Goal: Task Accomplishment & Management: Use online tool/utility

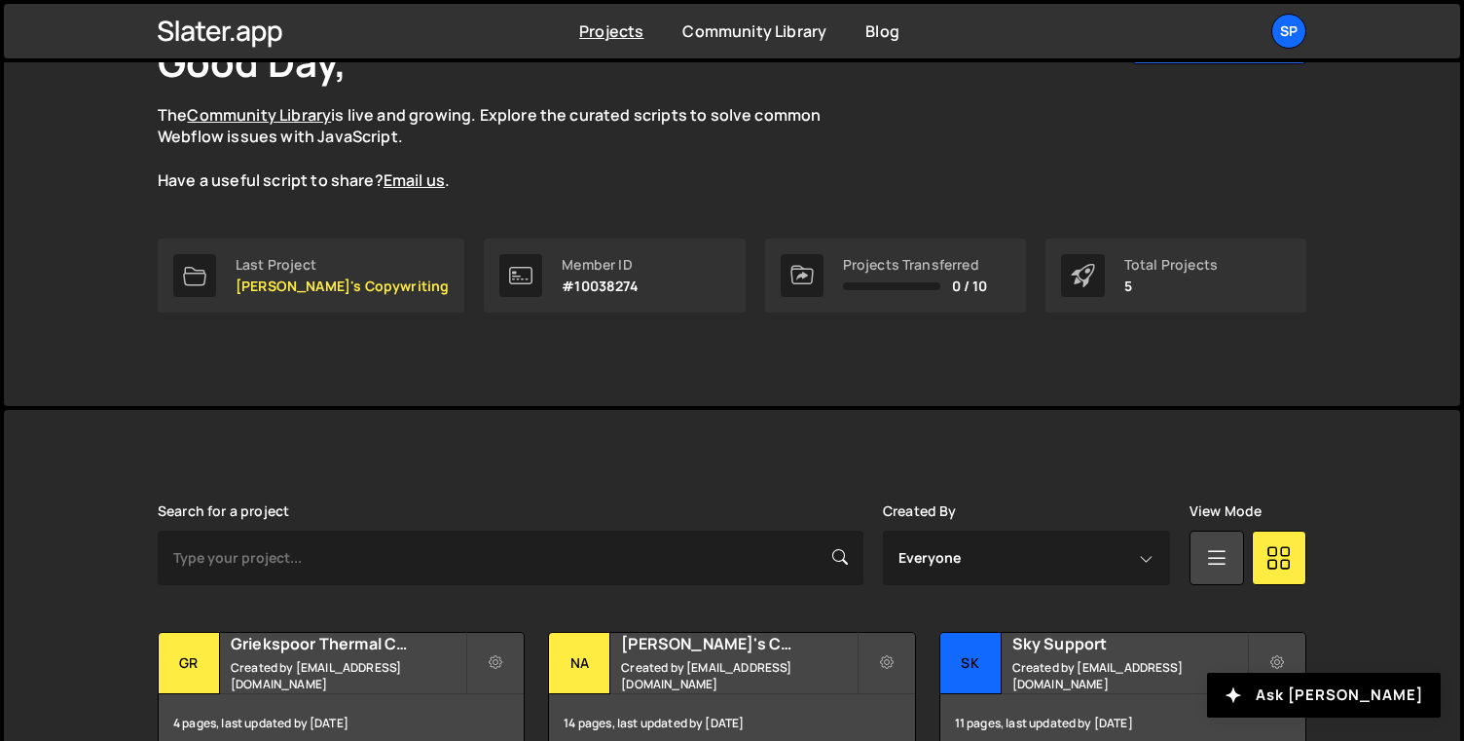
scroll to position [406, 0]
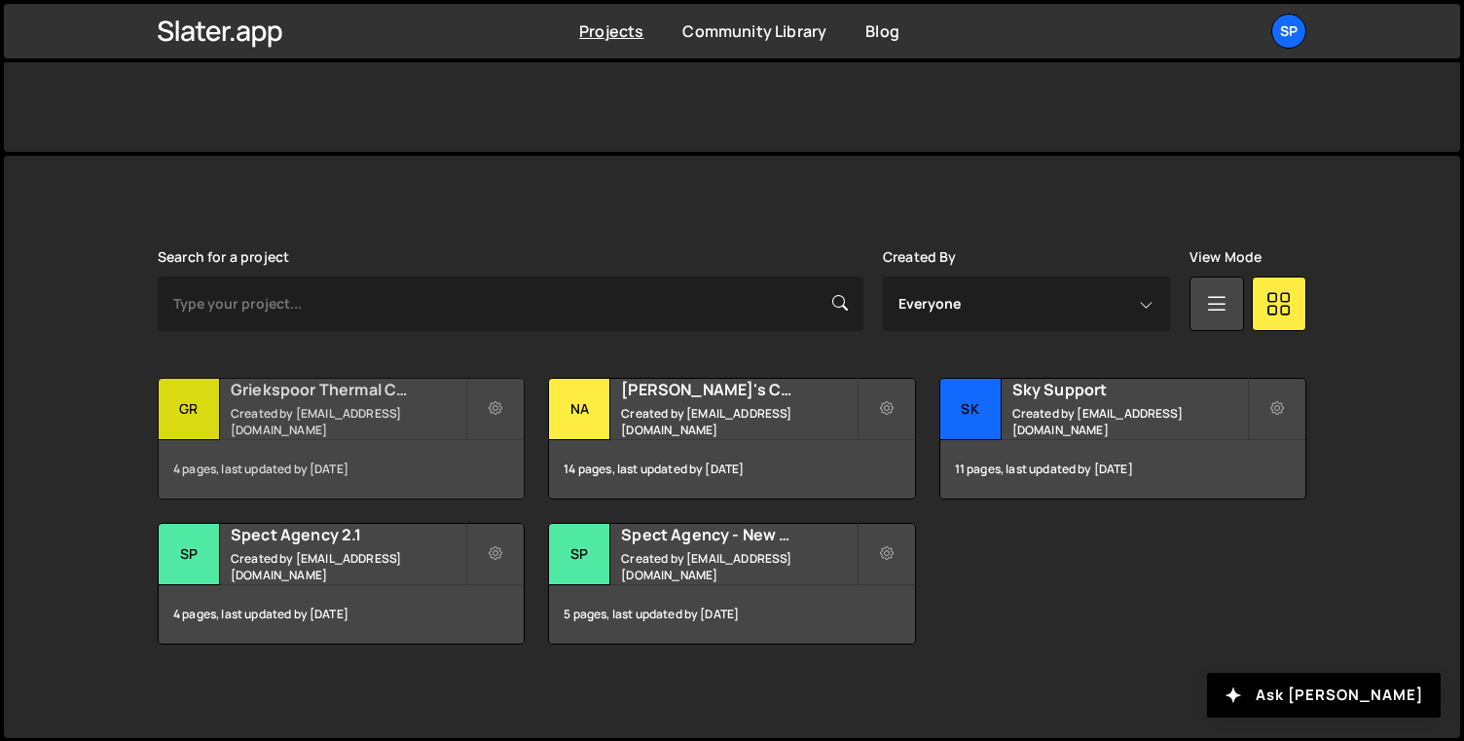
click at [303, 419] on small "Created by account@spectagency.com" at bounding box center [348, 421] width 235 height 33
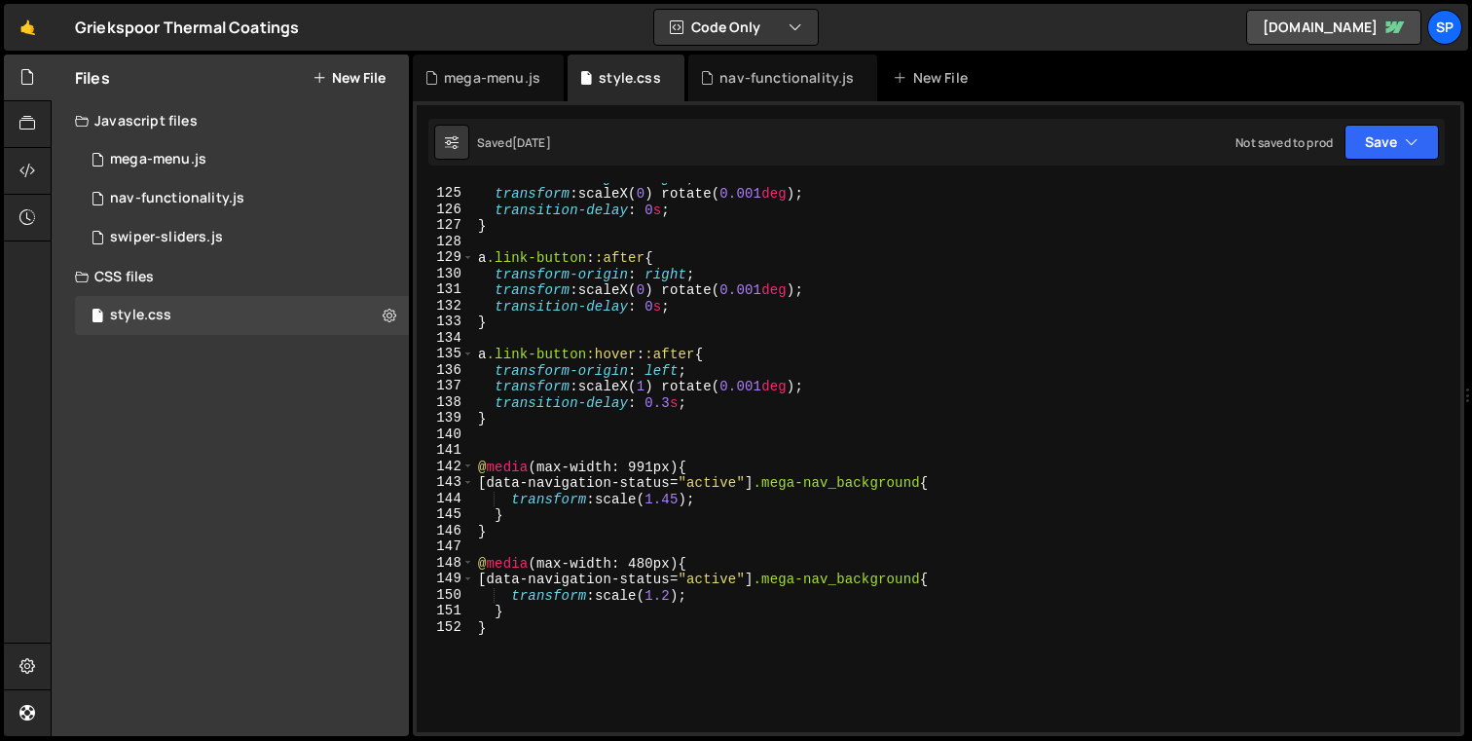
scroll to position [1968, 0]
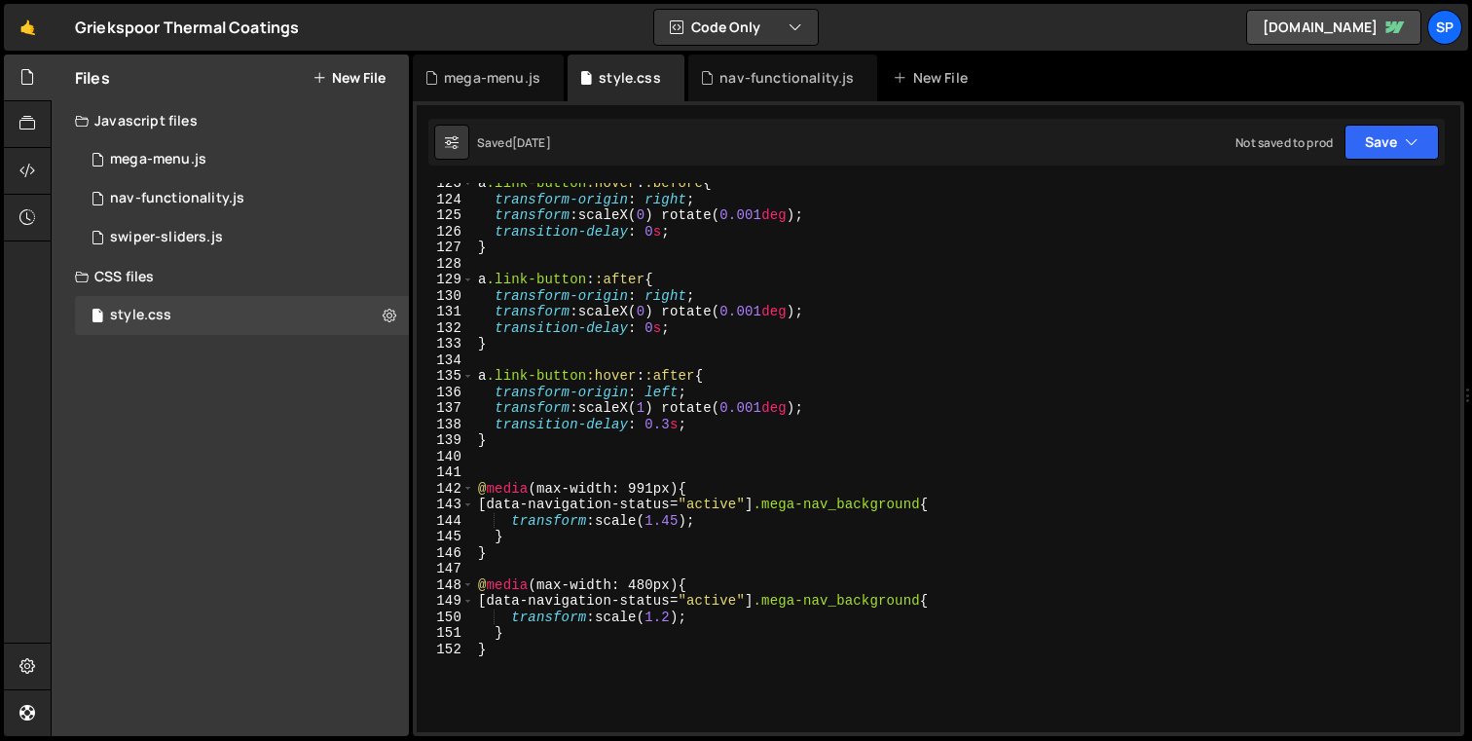
type textarea "}"
click at [536, 441] on div "a .link-button :hover : :before { transform-origin : right ; transform : scaleX…" at bounding box center [963, 465] width 979 height 581
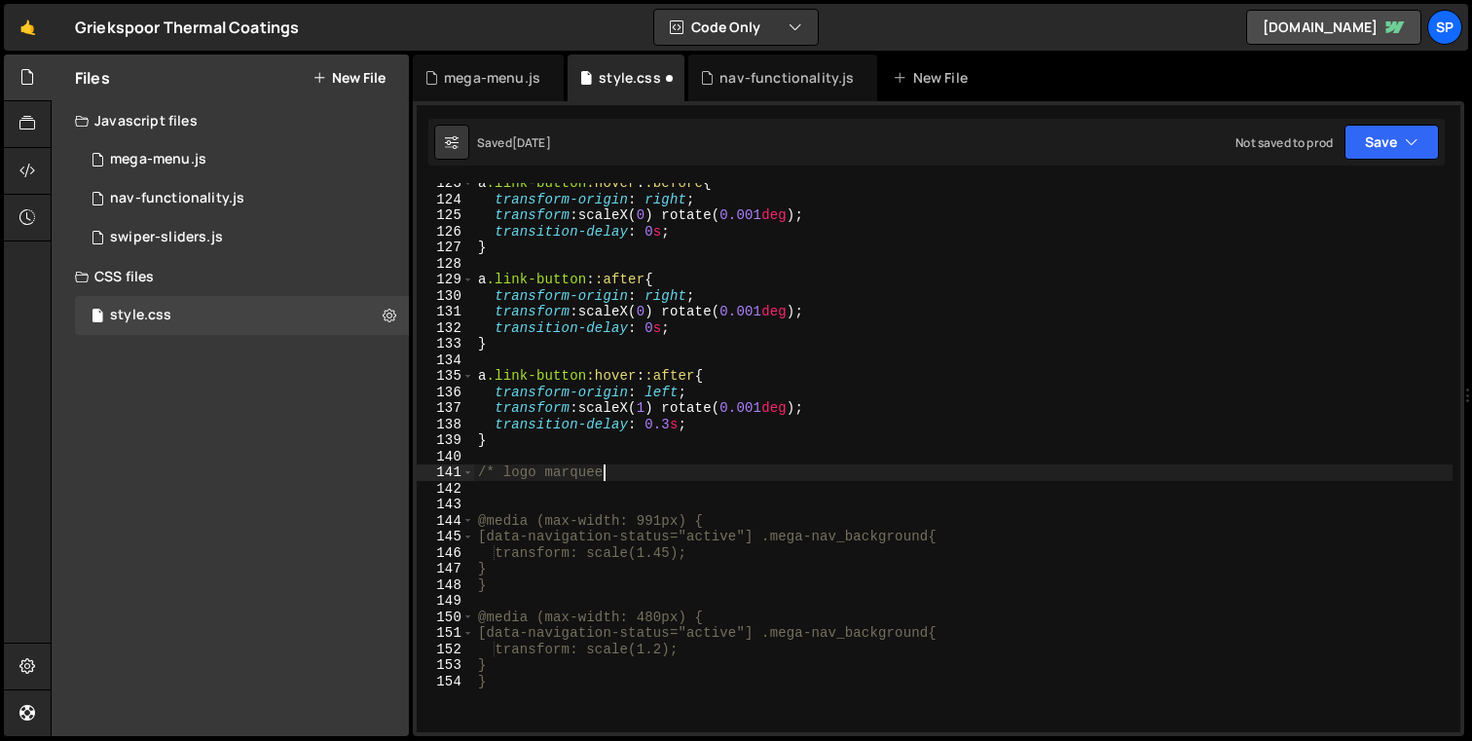
scroll to position [0, 8]
type textarea "/* logo marquee */"
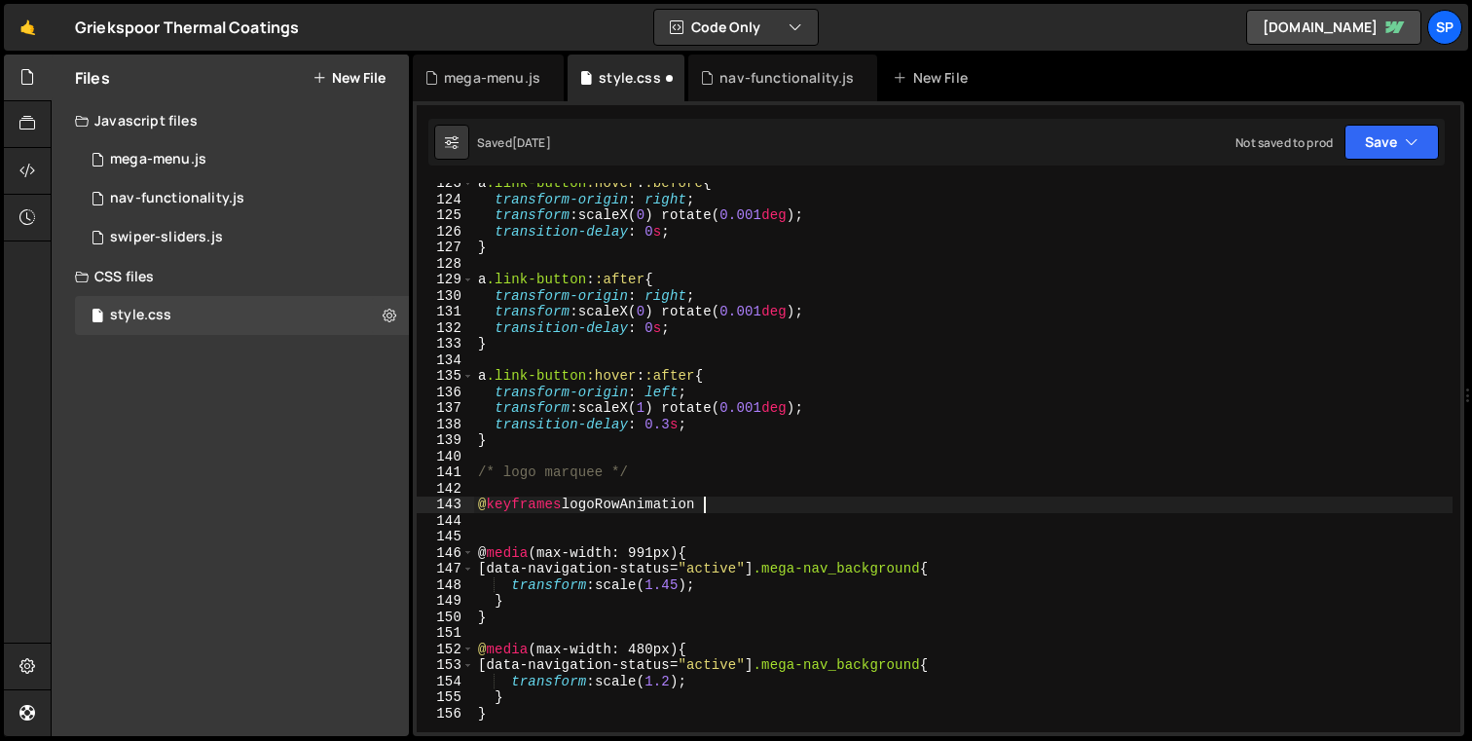
scroll to position [0, 15]
type textarea "@keyframes logoRowAnimation {"
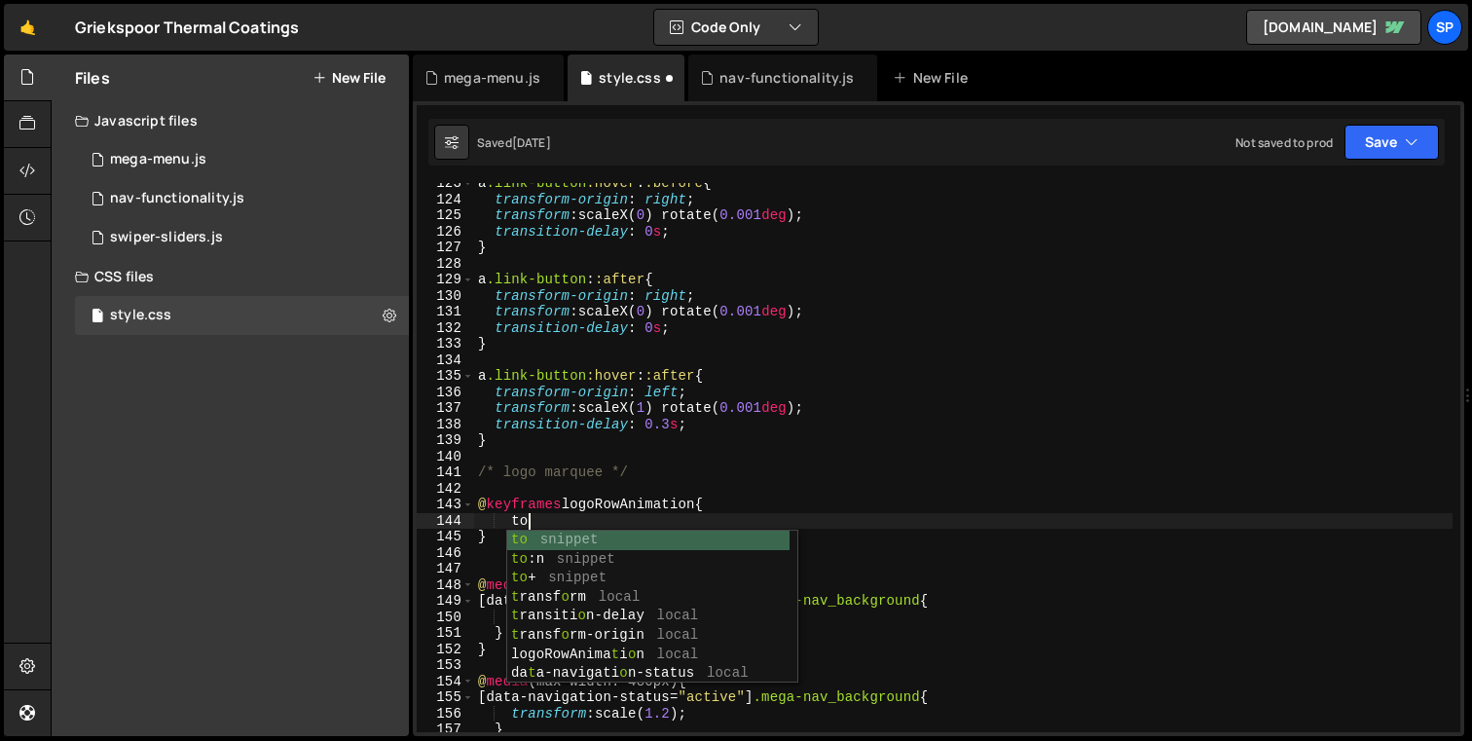
scroll to position [0, 2]
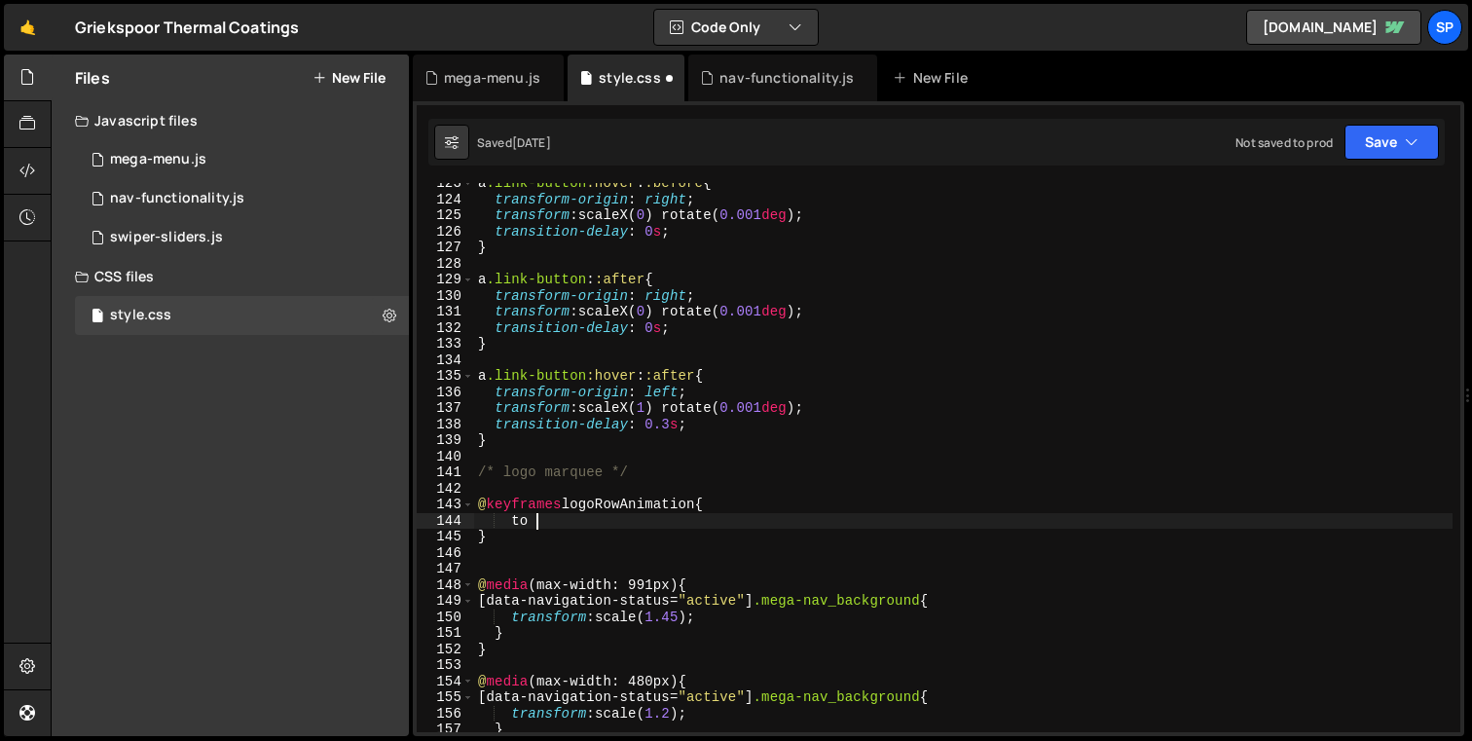
type textarea "to {"
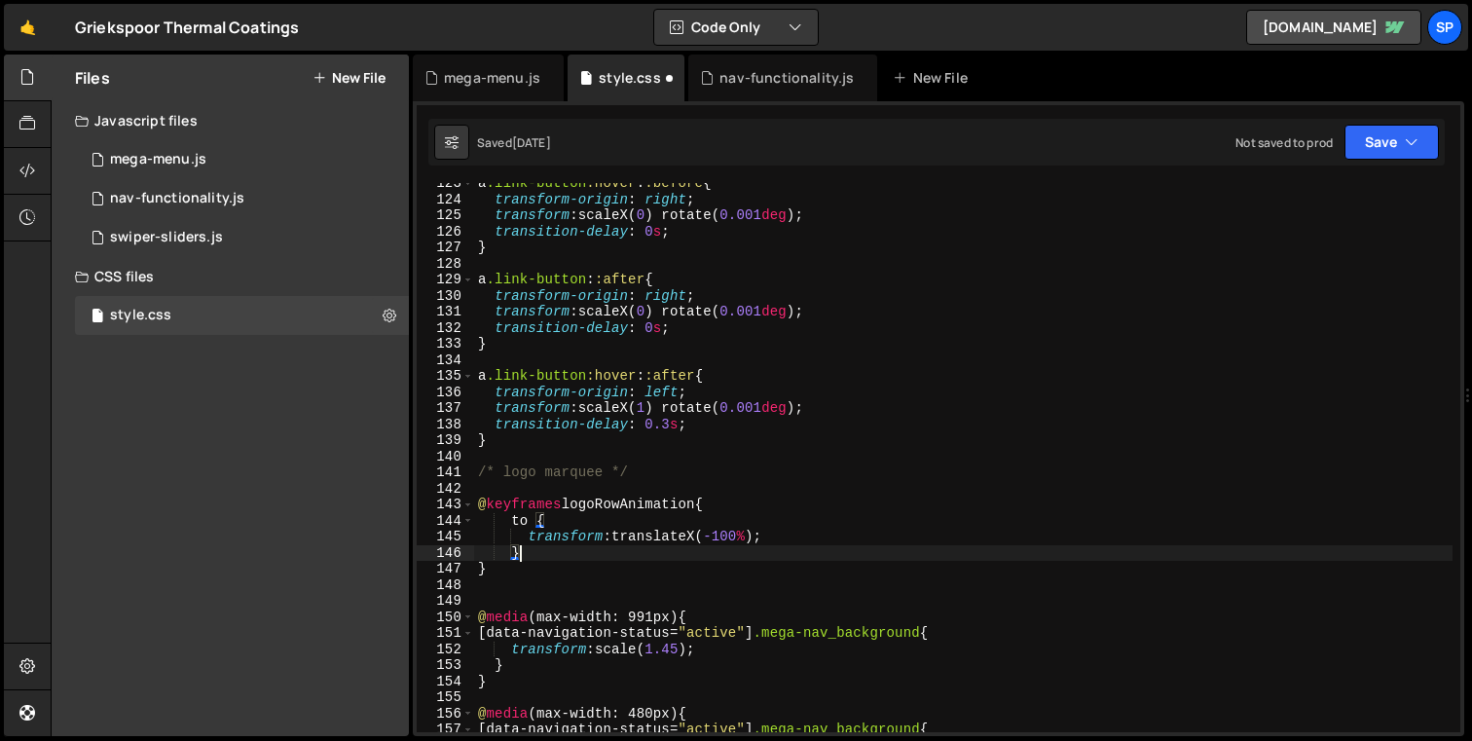
type textarea "}"
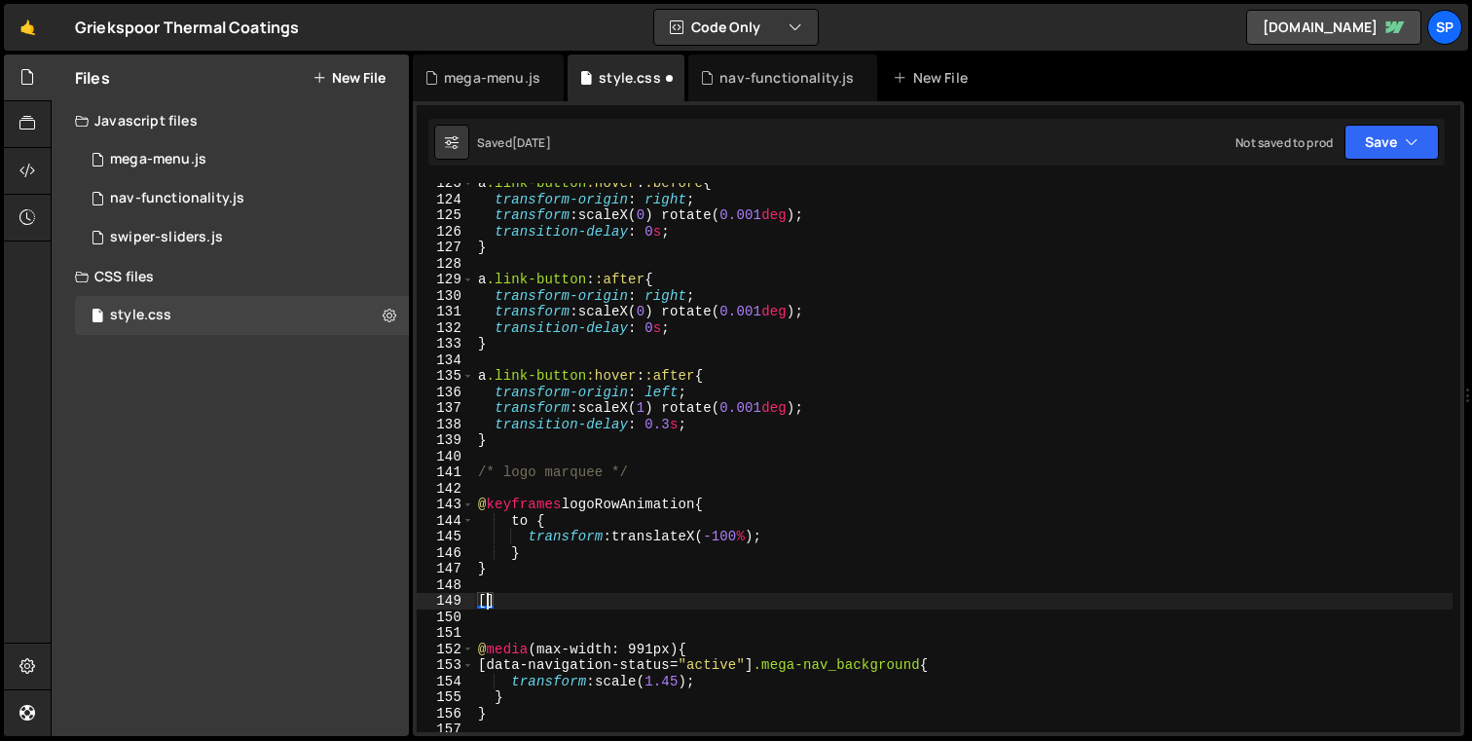
paste textarea "data-logo-marquee-list]"
type textarea "[data-logo-marquee-list] {"
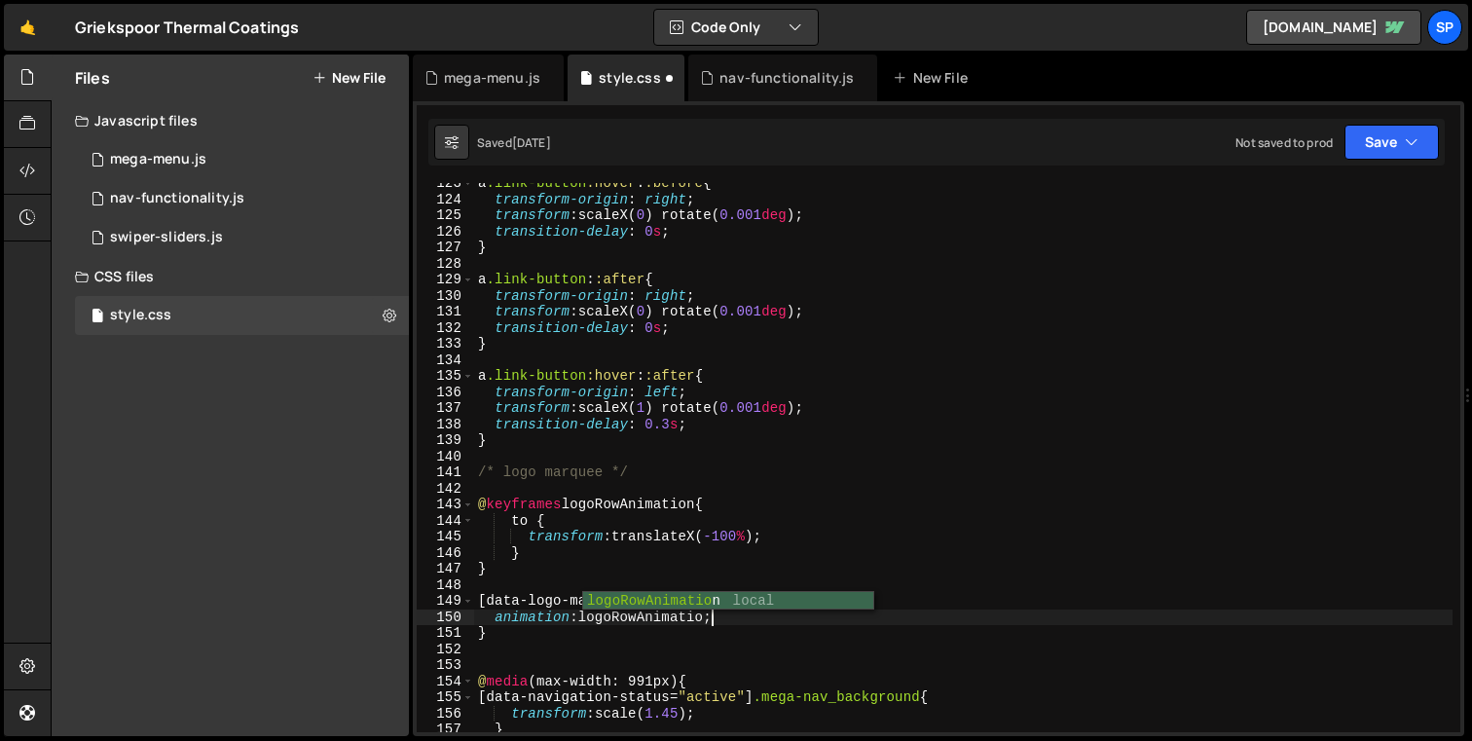
scroll to position [0, 17]
type textarea "animation: logoRowAnimation 30s linear;"
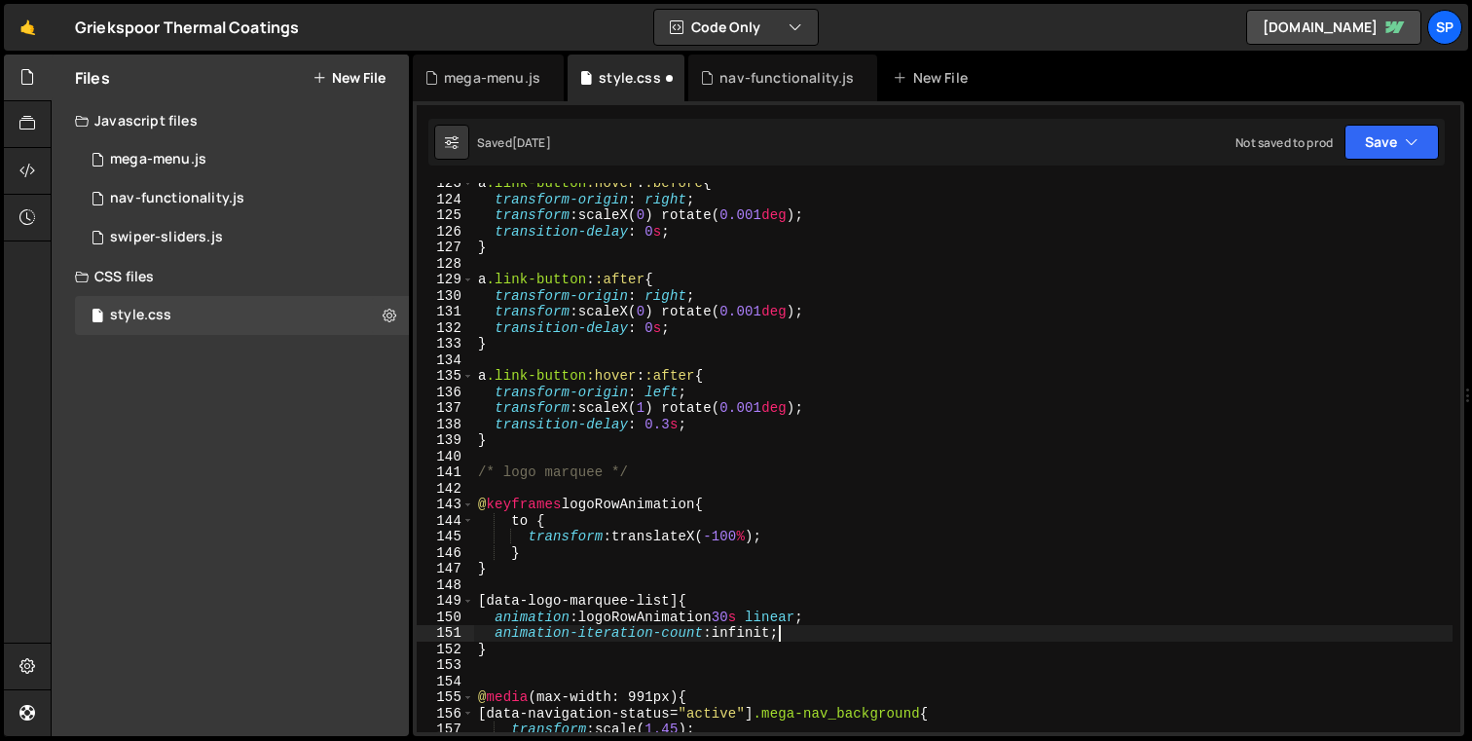
scroll to position [0, 20]
type textarea "animation-iteration-count: infinite;"
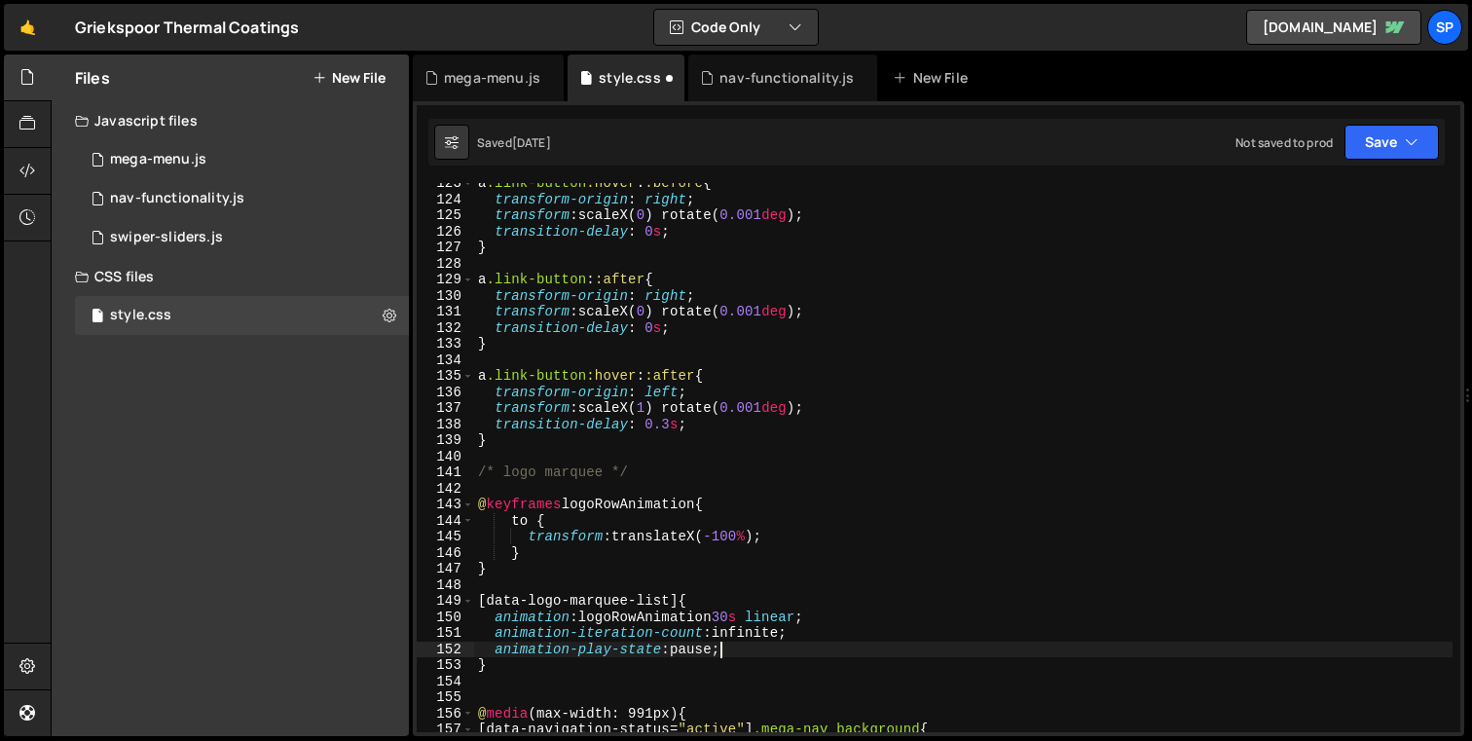
scroll to position [0, 17]
type textarea "animation-play-state: paused;"
click at [357, 81] on button "New File" at bounding box center [349, 78] width 73 height 16
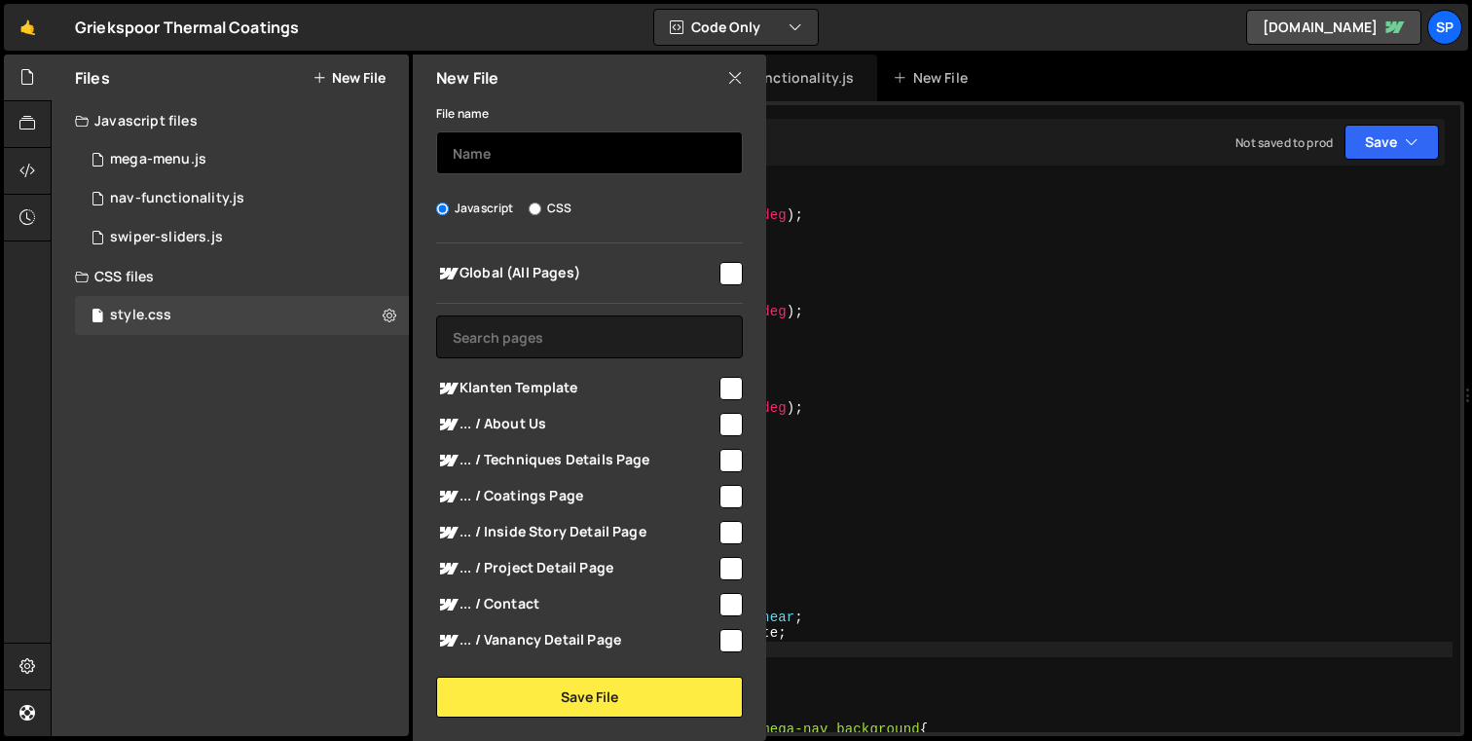
click at [579, 171] on input "text" at bounding box center [589, 152] width 307 height 43
type input "logo-row-marquee"
click at [520, 265] on span "Global (All Pages)" at bounding box center [576, 273] width 280 height 23
checkbox input "true"
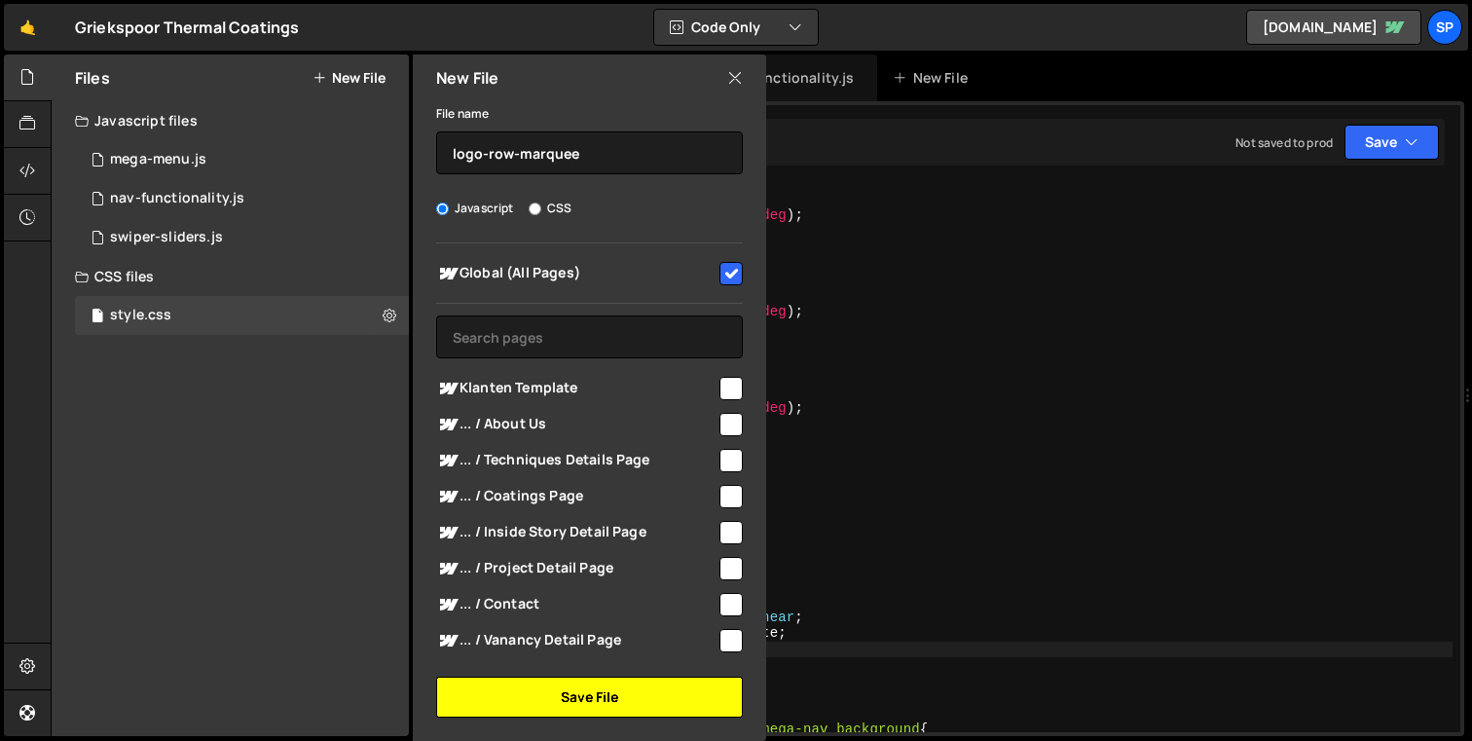
click at [622, 705] on button "Save File" at bounding box center [589, 697] width 307 height 41
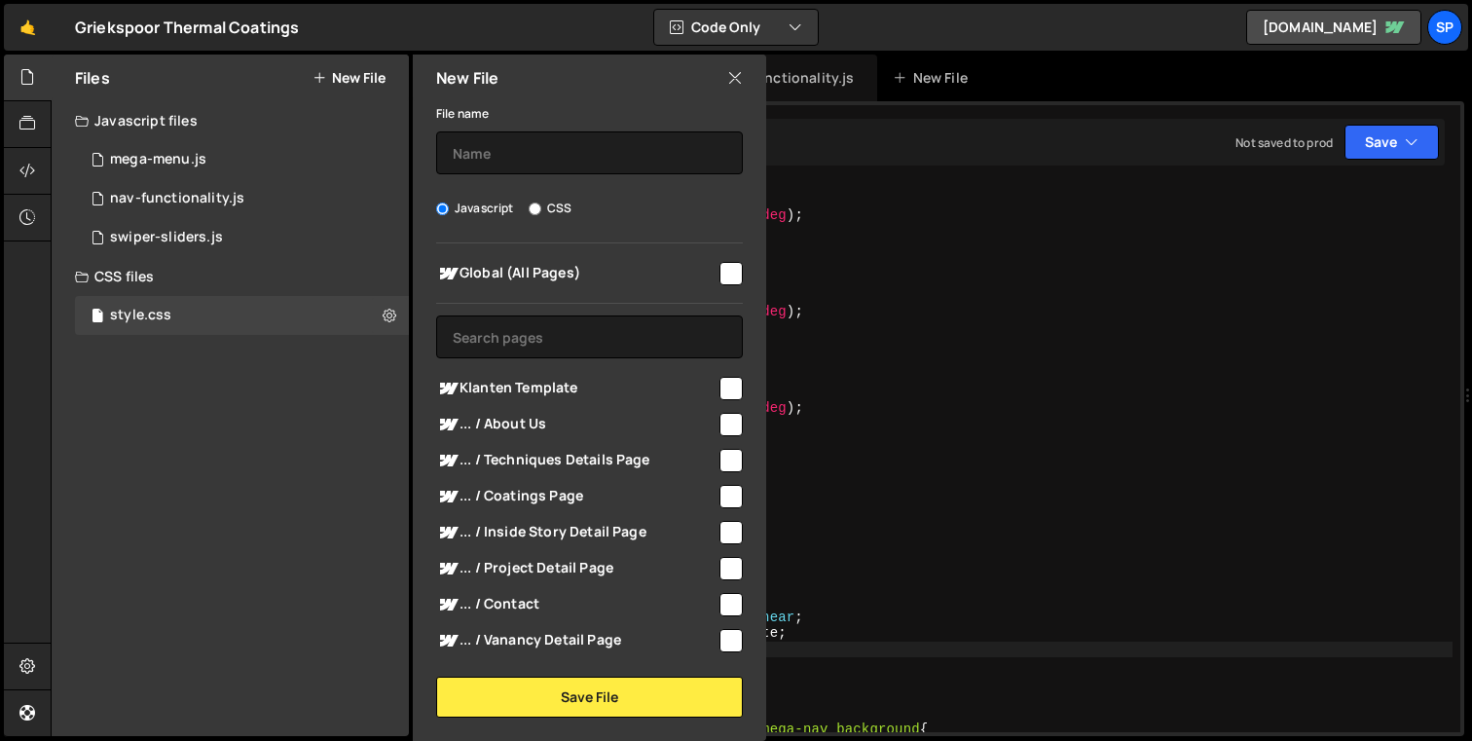
scroll to position [0, 0]
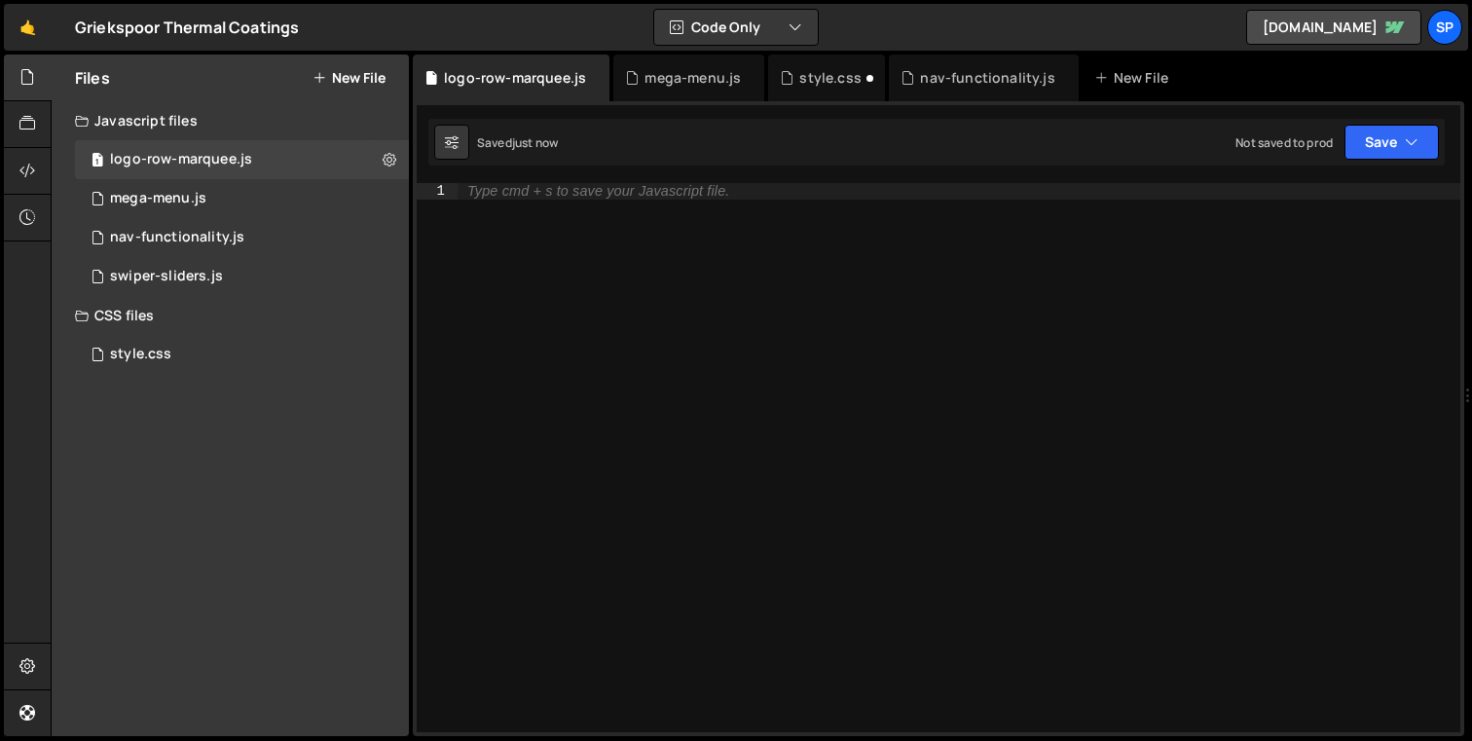
click at [607, 247] on div "Type cmd + s to save your Javascript file." at bounding box center [959, 473] width 1003 height 581
paste textarea "});"
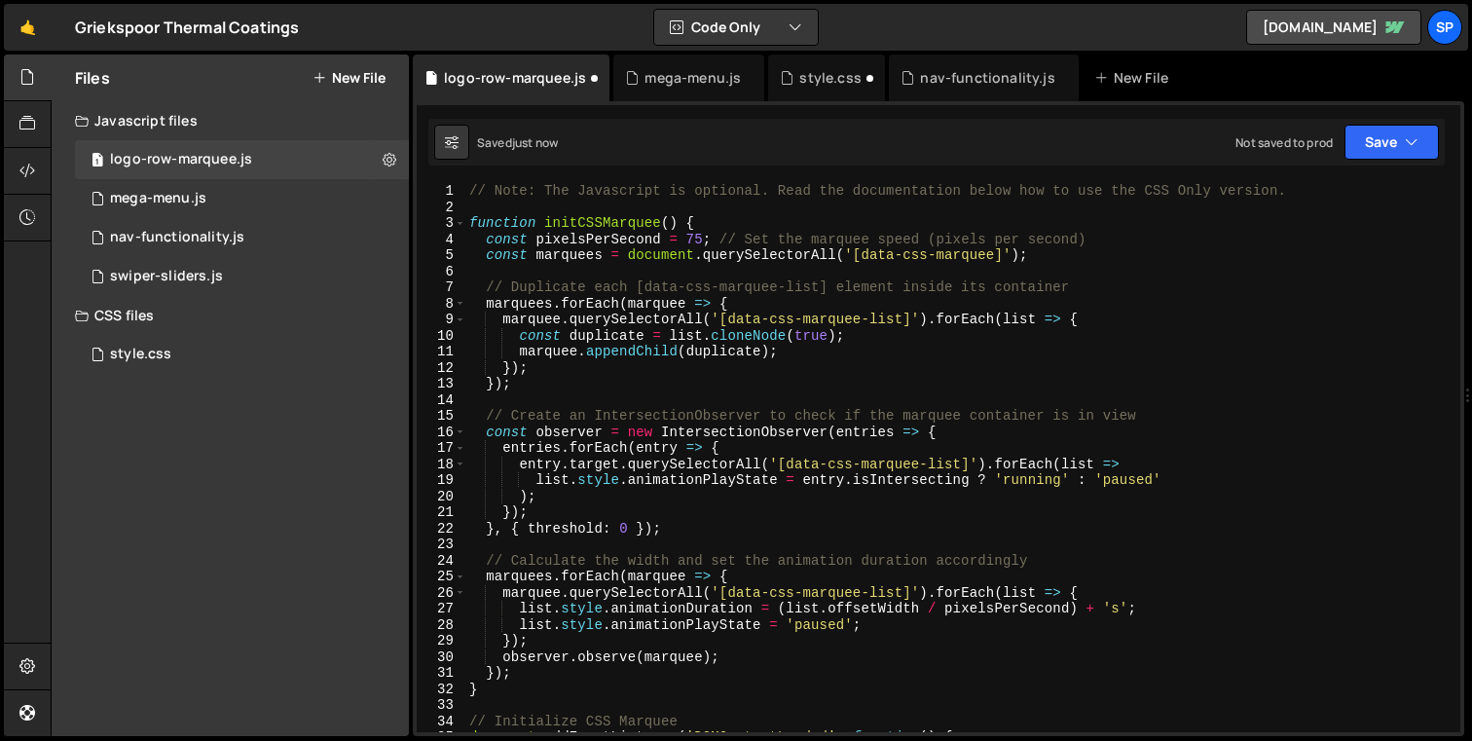
scroll to position [312, 0]
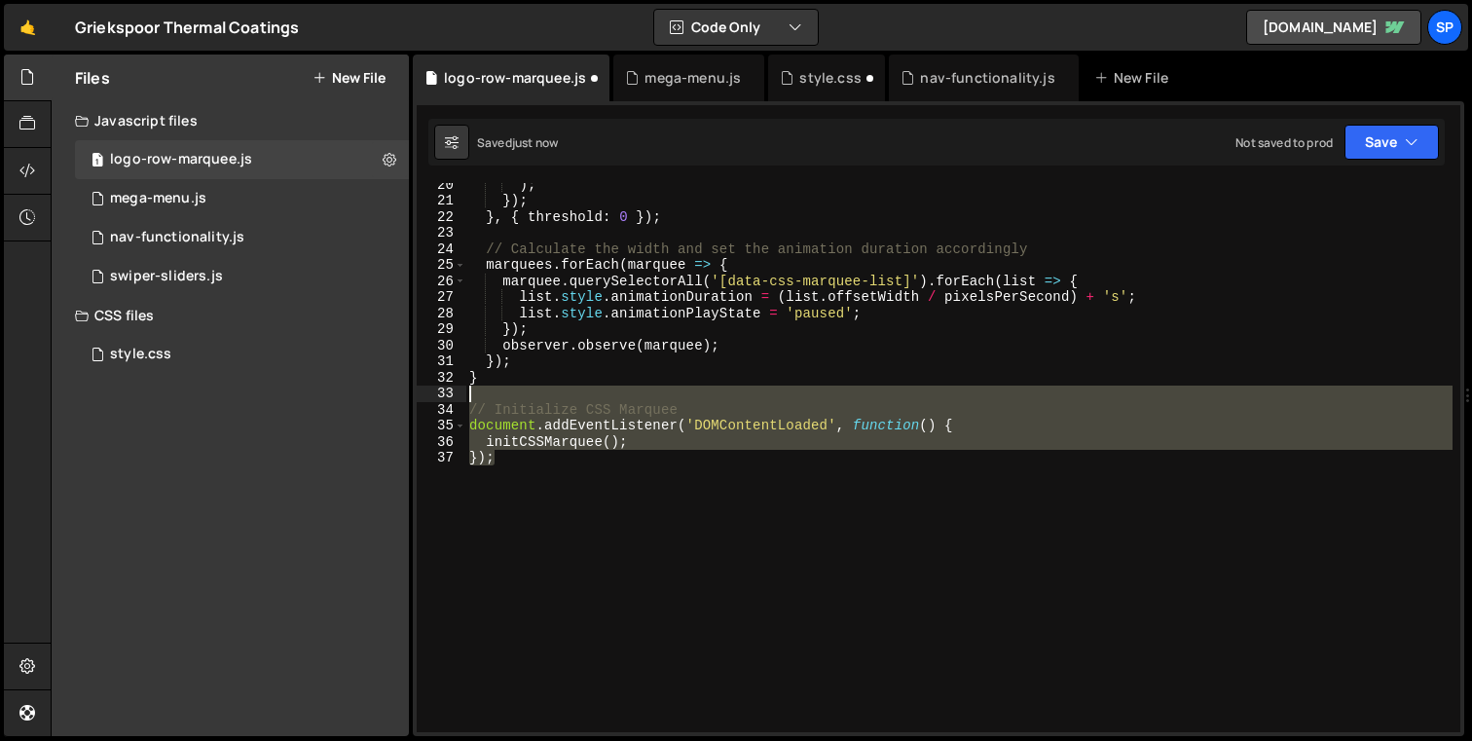
drag, startPoint x: 571, startPoint y: 467, endPoint x: 449, endPoint y: 399, distance: 139.5
click at [449, 399] on div "}); 20 21 22 23 24 25 26 27 28 29 30 31 32 33 34 35 36 37 ) ; }) ; } , { thresh…" at bounding box center [939, 457] width 1044 height 549
type textarea "// Initialize CSS Marquee"
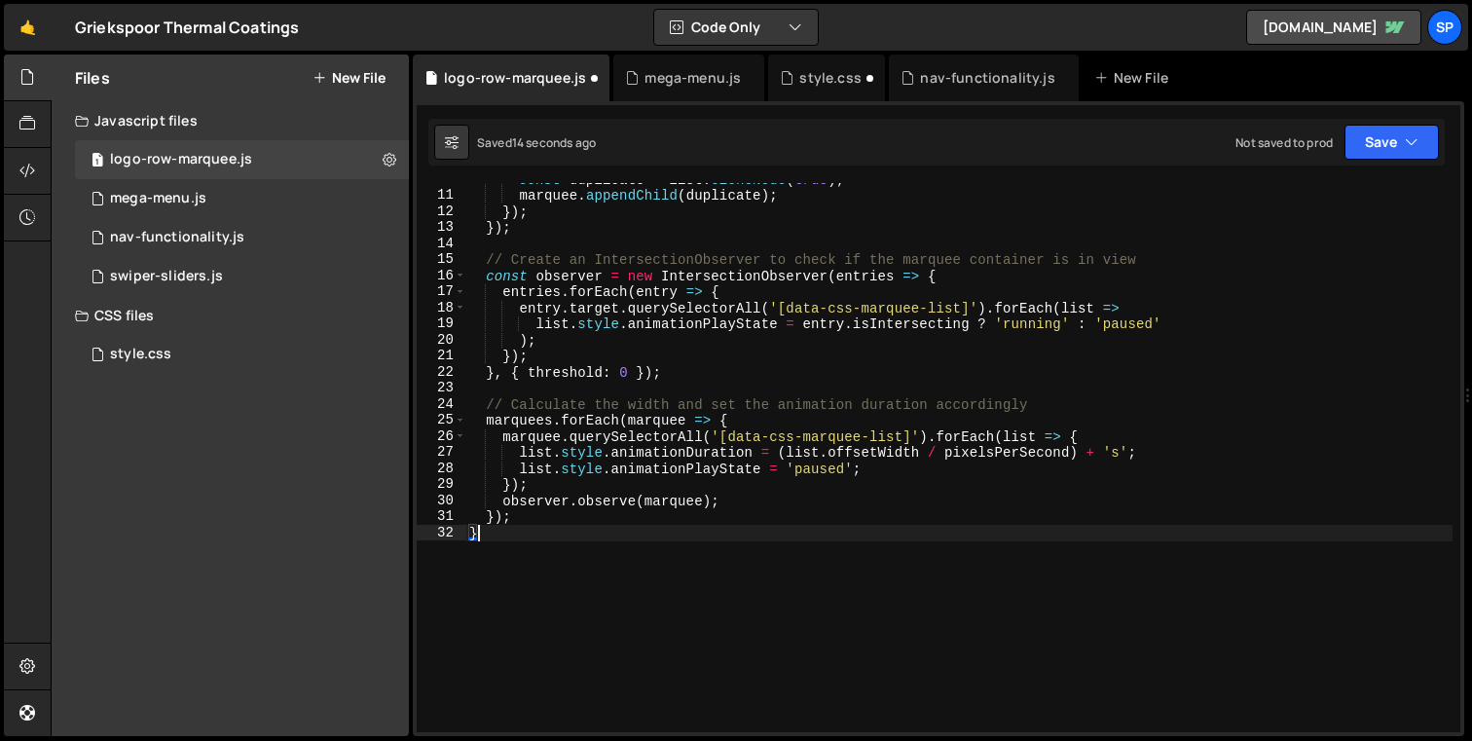
scroll to position [0, 0]
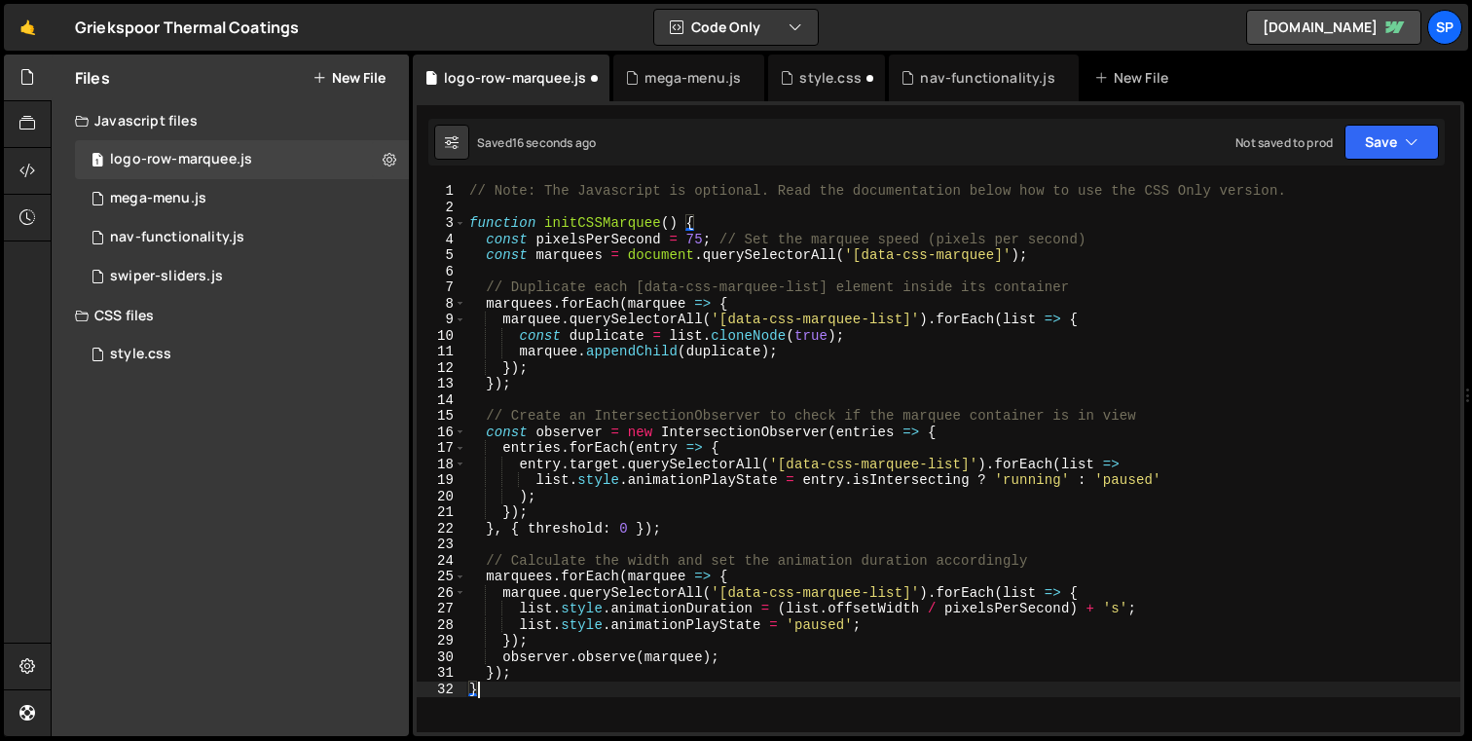
click at [465, 190] on div "1" at bounding box center [442, 191] width 50 height 17
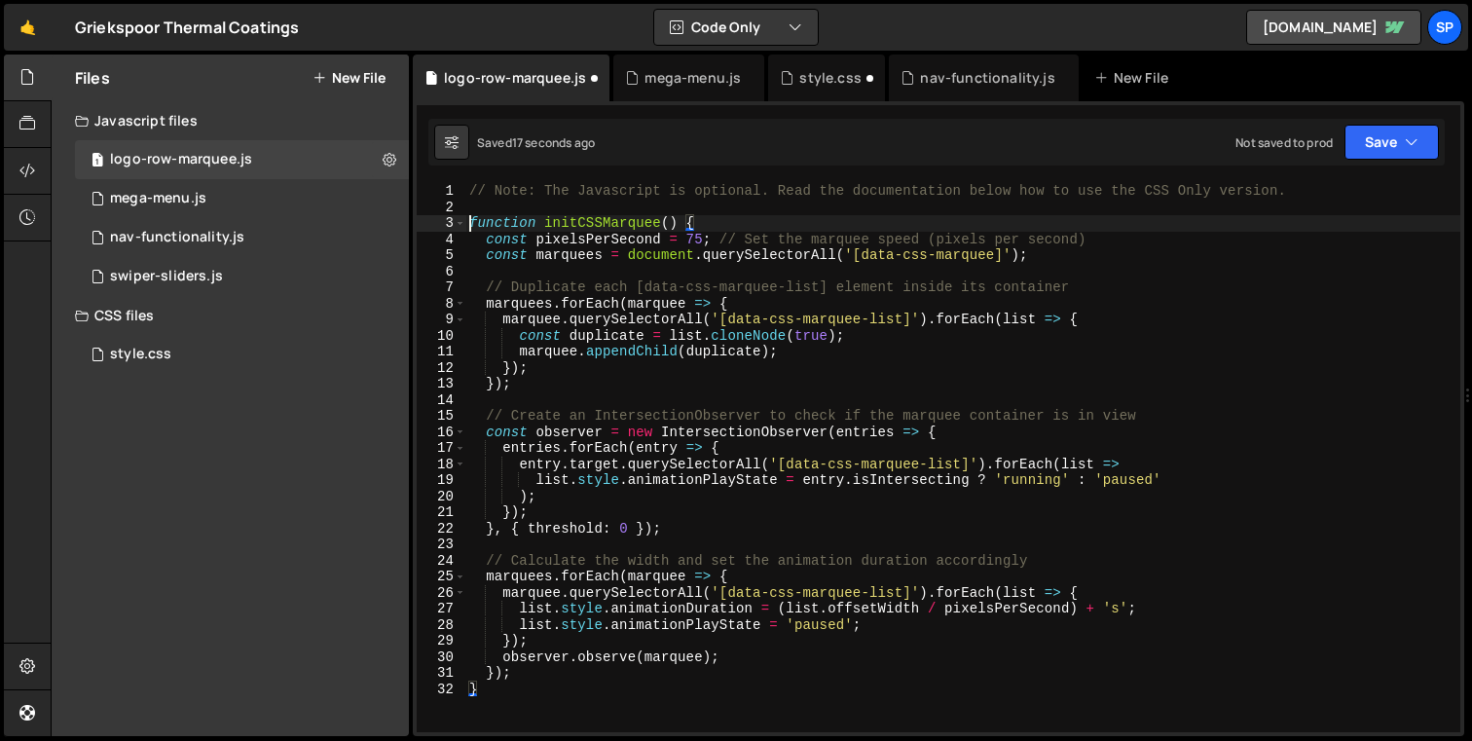
drag, startPoint x: 468, startPoint y: 226, endPoint x: 563, endPoint y: 262, distance: 101.1
click at [468, 226] on div "// Note: The Javascript is optional. Read the documentation below how to use th…" at bounding box center [962, 473] width 995 height 581
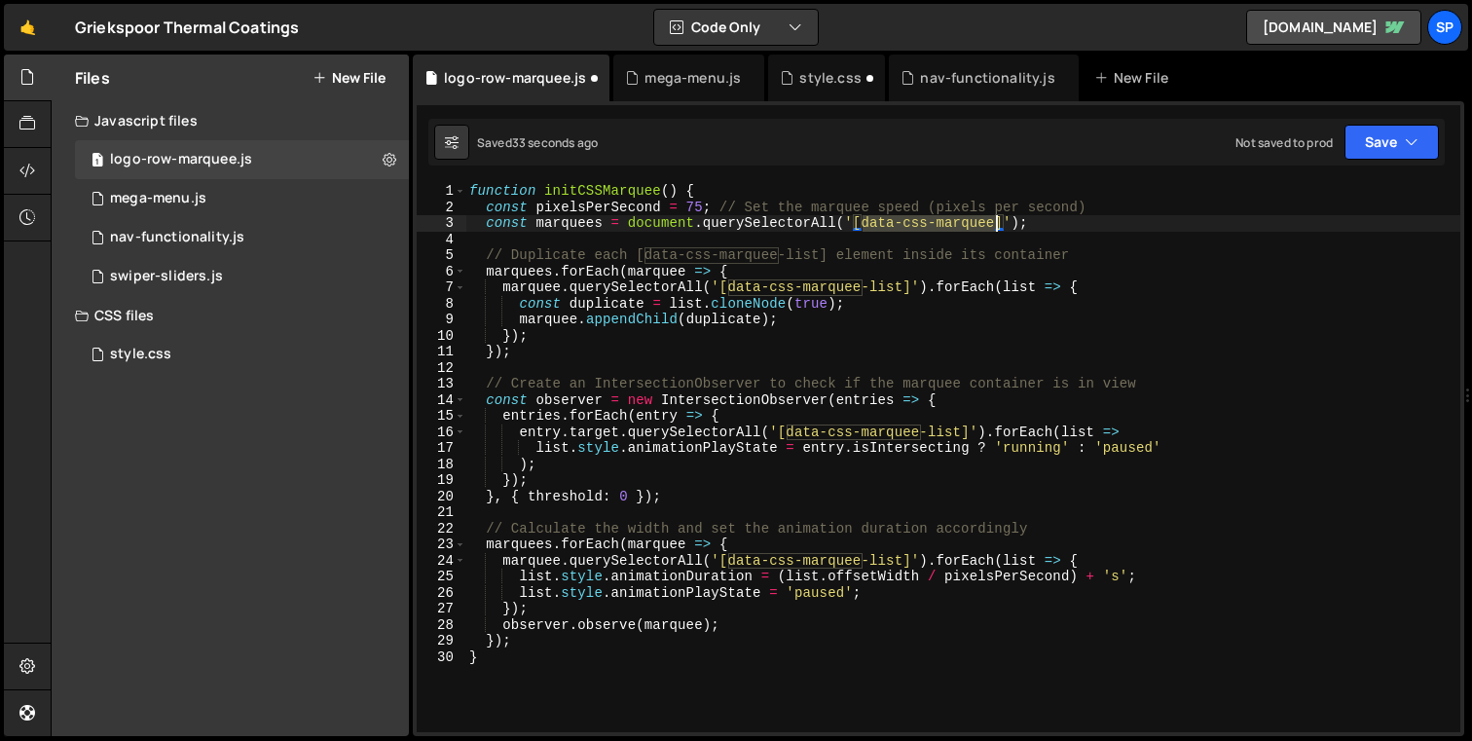
drag, startPoint x: 865, startPoint y: 226, endPoint x: 994, endPoint y: 221, distance: 129.6
click at [994, 221] on div "function initCSSMarquee ( ) { const pixelsPerSecond = 75 ; // Set the marquee s…" at bounding box center [962, 473] width 995 height 581
paste textarea "logo"
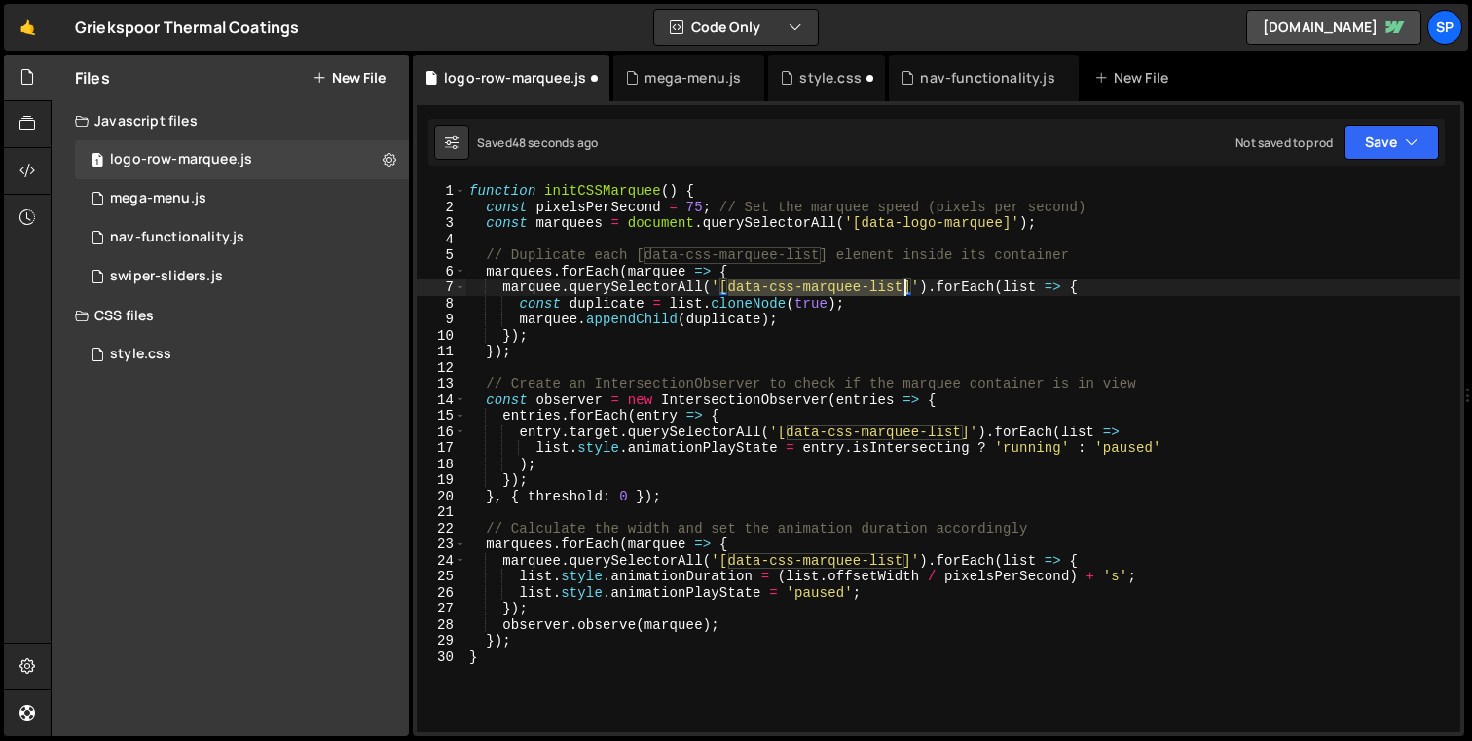
drag, startPoint x: 728, startPoint y: 288, endPoint x: 902, endPoint y: 290, distance: 173.3
click at [902, 290] on div "function initCSSMarquee ( ) { const pixelsPerSecond = 75 ; // Set the marquee s…" at bounding box center [962, 473] width 995 height 581
paste textarea "logo"
drag, startPoint x: 732, startPoint y: 287, endPoint x: 909, endPoint y: 293, distance: 177.3
click at [909, 293] on div "function initCSSMarquee ( ) { const pixelsPerSecond = 75 ; // Set the marquee s…" at bounding box center [962, 473] width 995 height 581
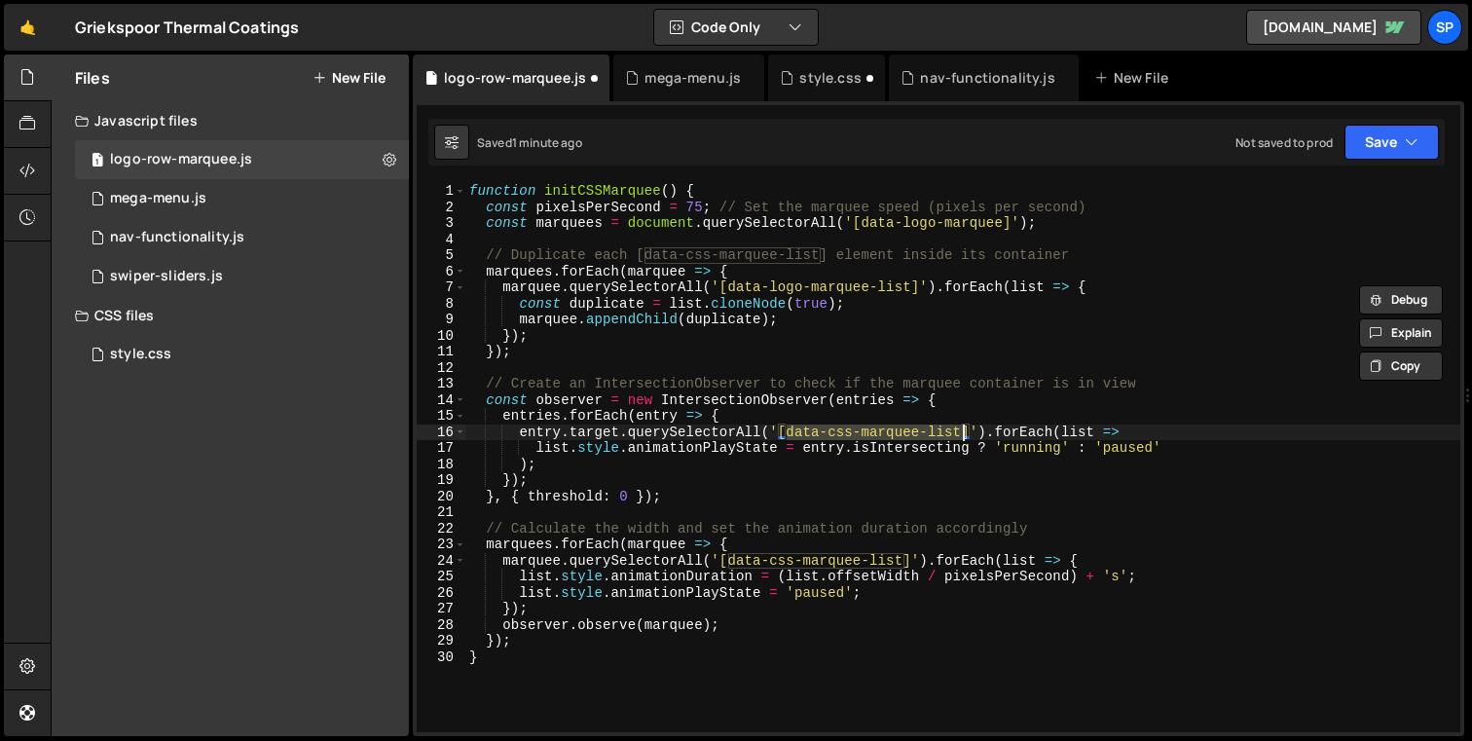
drag, startPoint x: 790, startPoint y: 431, endPoint x: 962, endPoint y: 431, distance: 172.3
click at [962, 431] on div "function initCSSMarquee ( ) { const pixelsPerSecond = 75 ; // Set the marquee s…" at bounding box center [962, 473] width 995 height 581
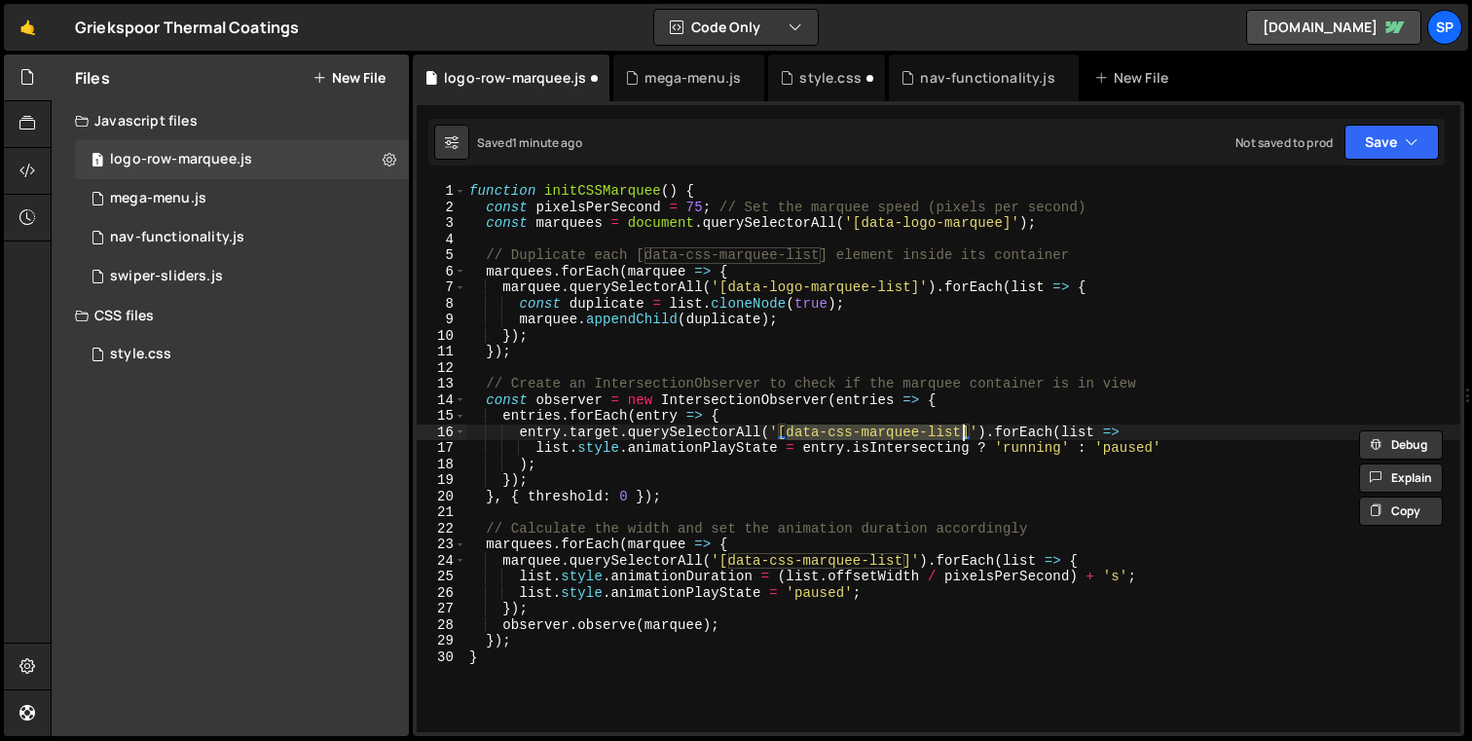
paste textarea "logo"
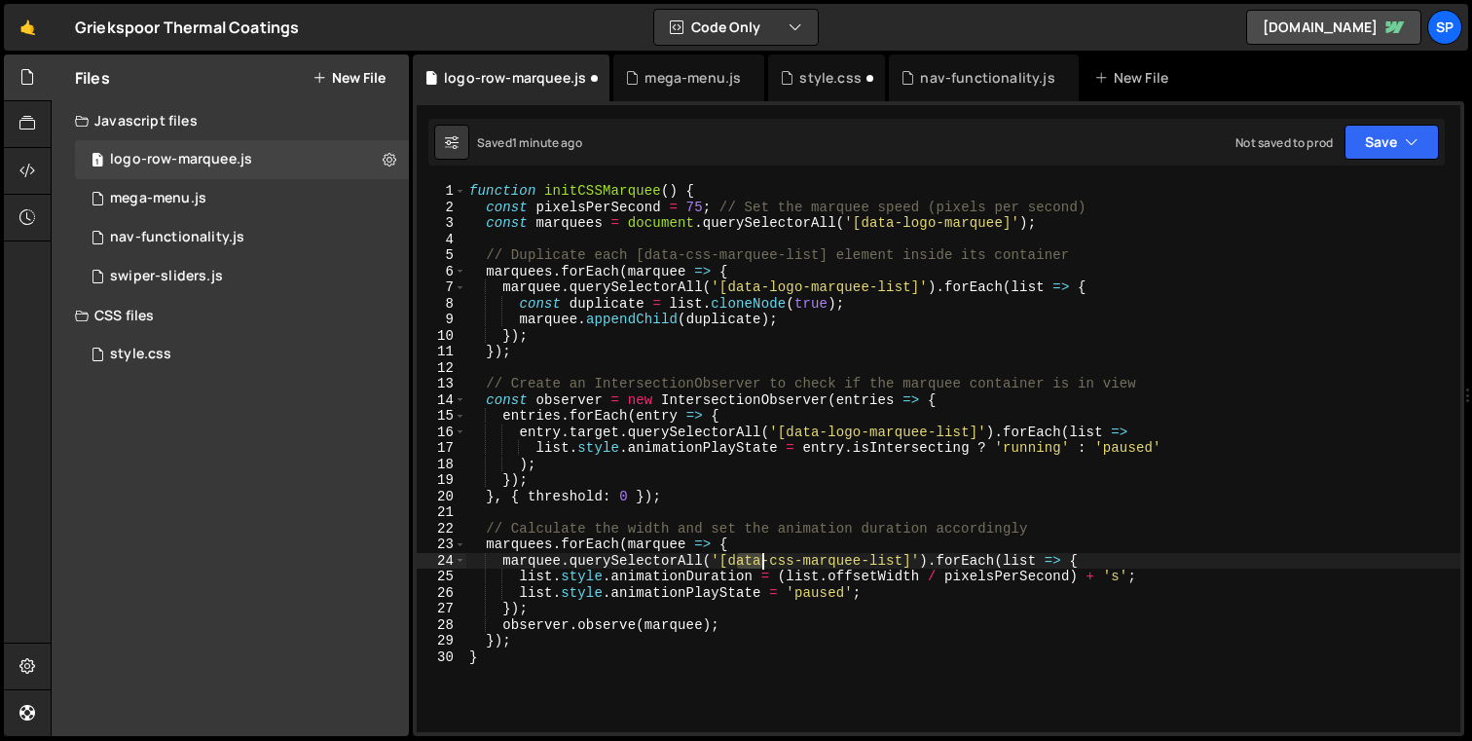
drag, startPoint x: 733, startPoint y: 559, endPoint x: 762, endPoint y: 558, distance: 29.2
click at [762, 558] on div "function initCSSMarquee ( ) { const pixelsPerSecond = 75 ; // Set the marquee s…" at bounding box center [962, 473] width 995 height 581
click at [762, 559] on div "function initCSSMarquee ( ) { const pixelsPerSecond = 75 ; // Set the marquee s…" at bounding box center [962, 457] width 995 height 549
drag, startPoint x: 731, startPoint y: 561, endPoint x: 904, endPoint y: 558, distance: 172.4
click at [904, 558] on div "function initCSSMarquee ( ) { const pixelsPerSecond = 75 ; // Set the marquee s…" at bounding box center [962, 473] width 995 height 581
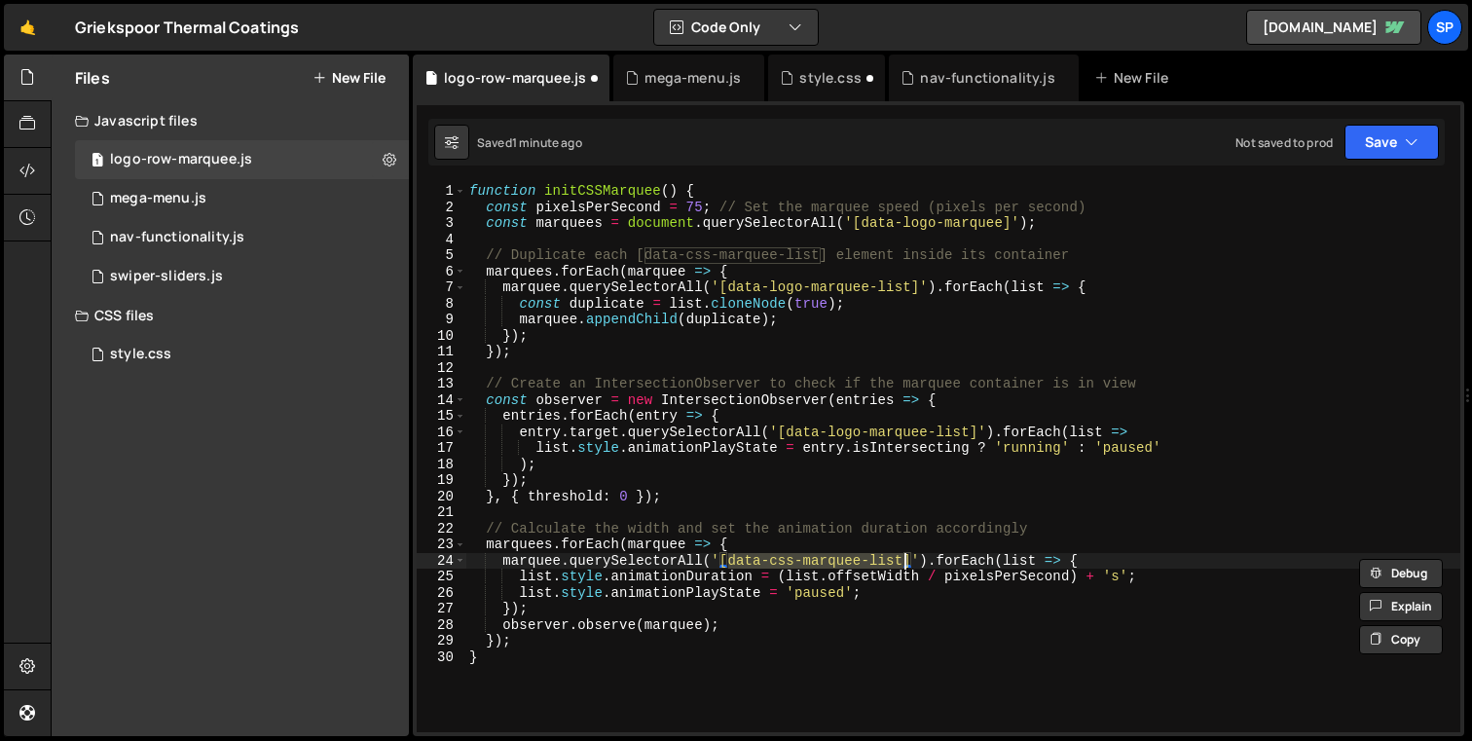
paste textarea "logo"
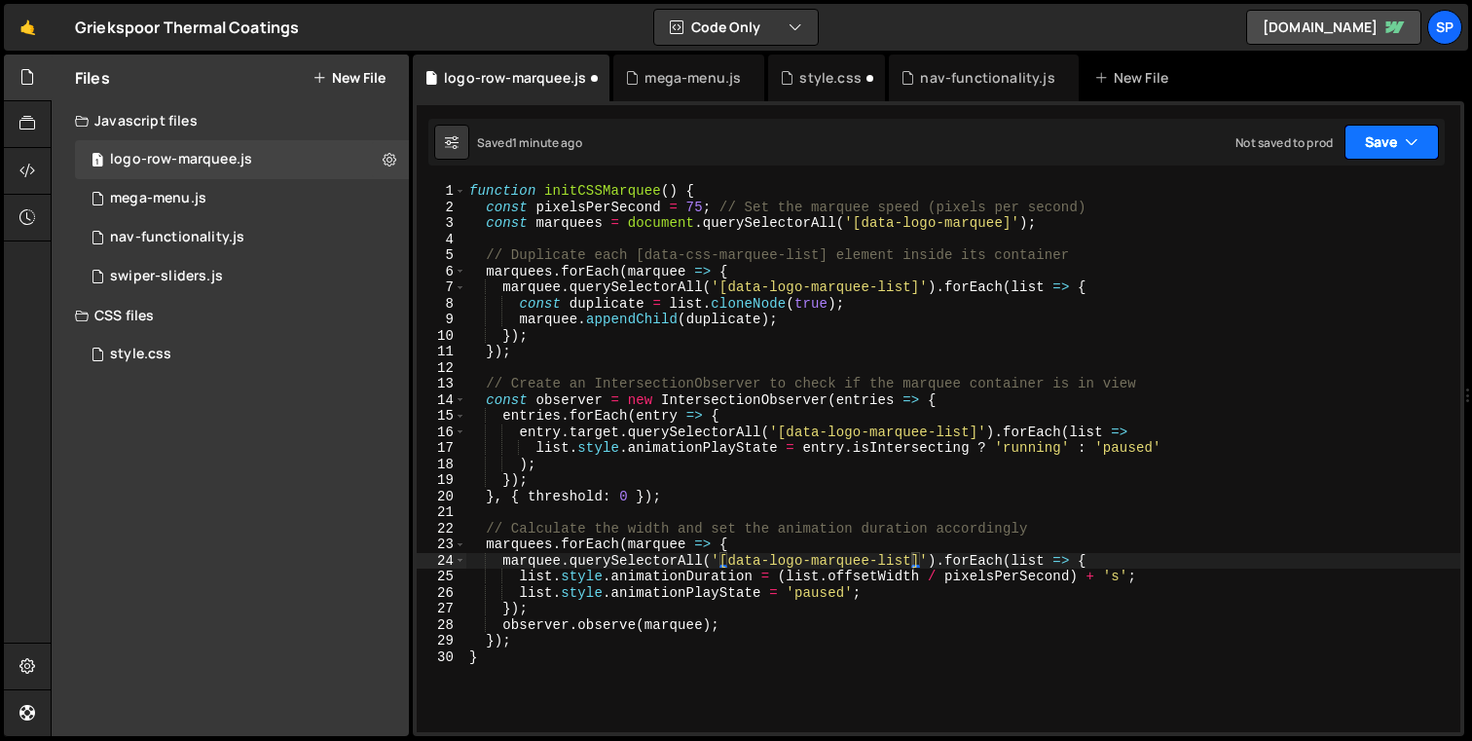
click at [1379, 145] on button "Save" at bounding box center [1392, 142] width 94 height 35
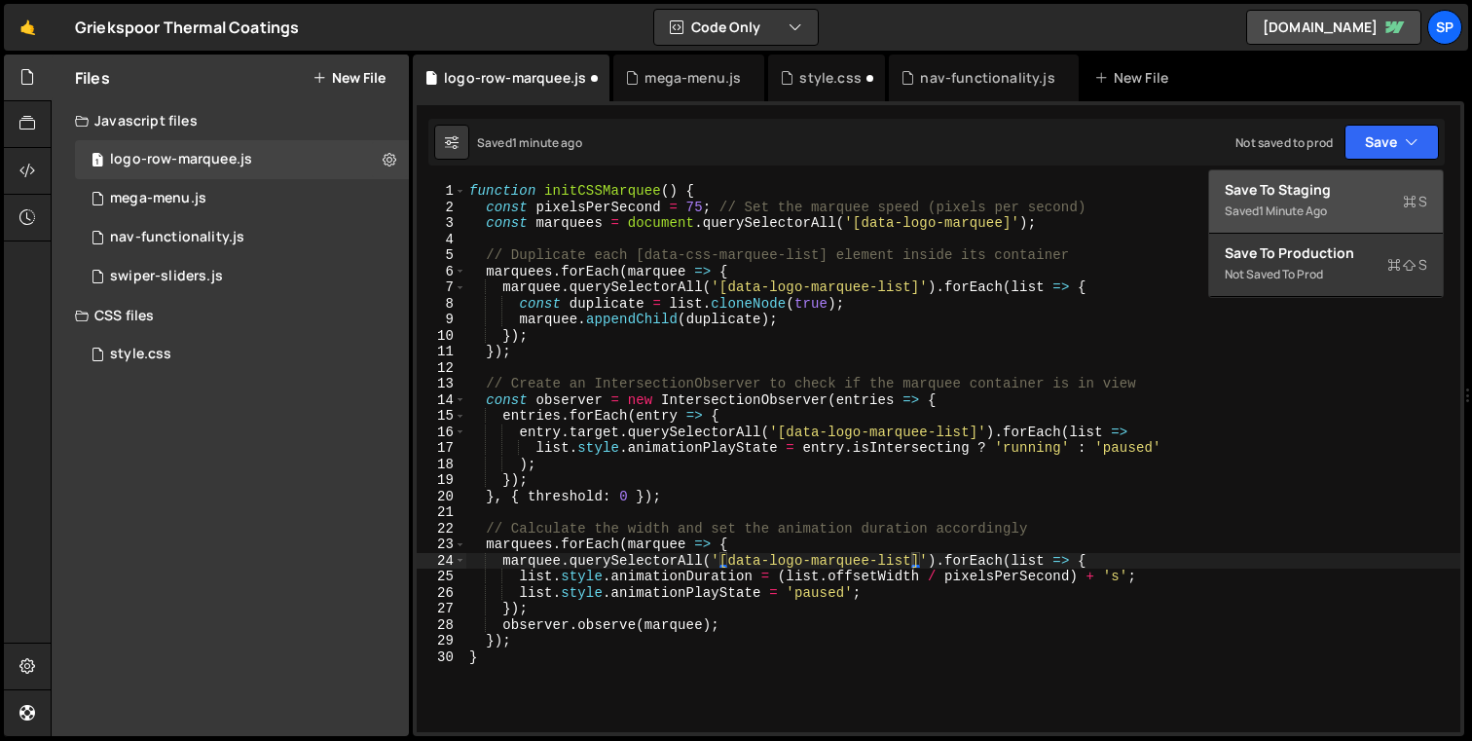
click at [1335, 219] on div "Saved 1 minute ago" at bounding box center [1326, 211] width 203 height 23
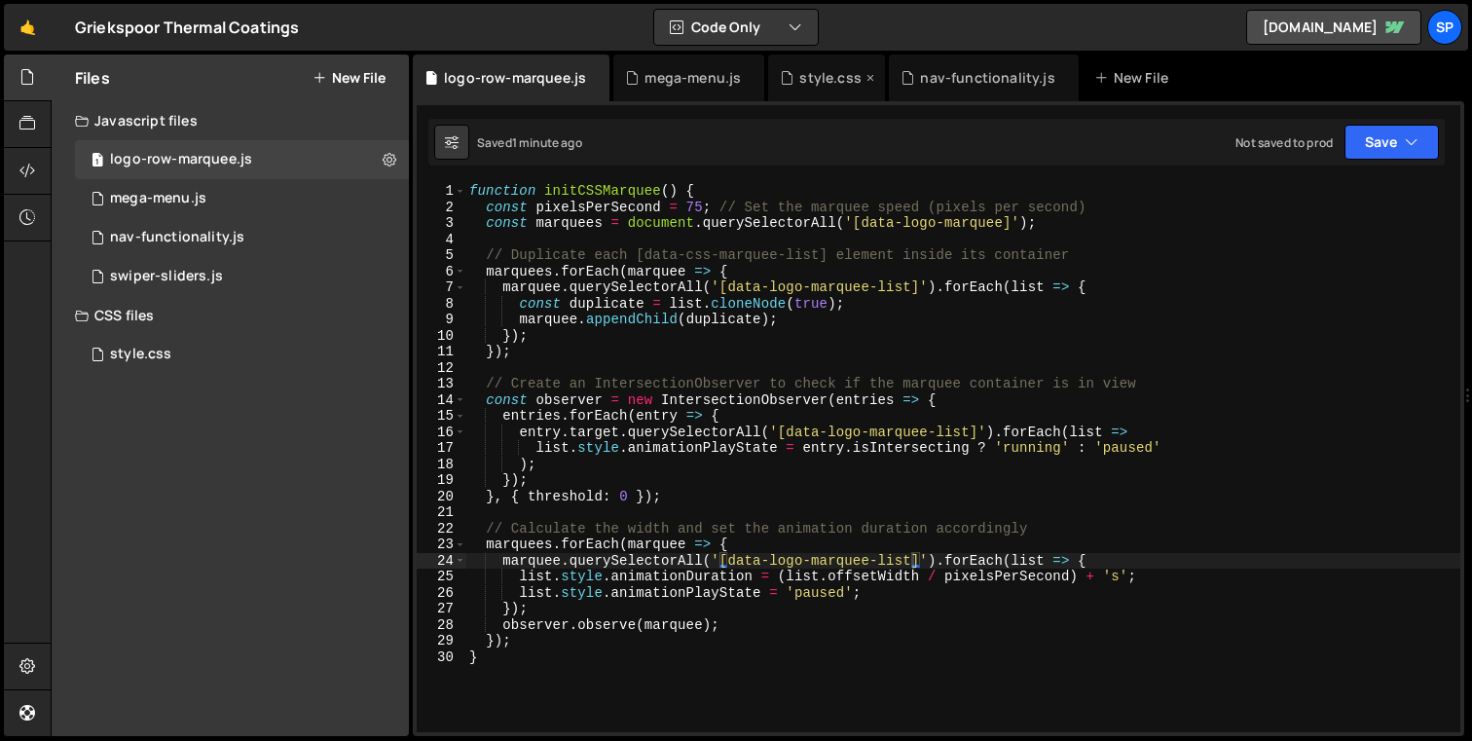
click at [786, 76] on icon at bounding box center [787, 77] width 14 height 19
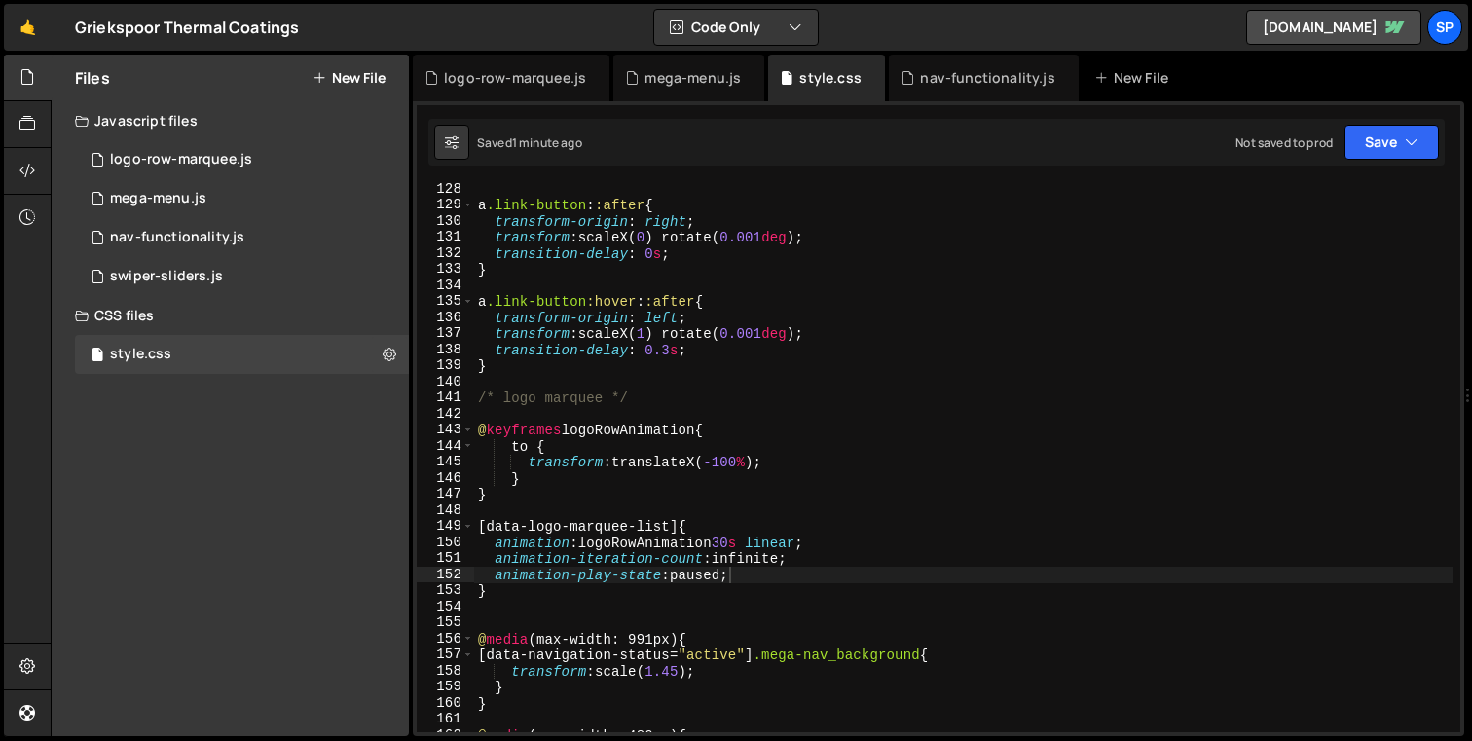
scroll to position [2045, 0]
click at [963, 86] on div "nav-functionality.js" at bounding box center [987, 77] width 134 height 19
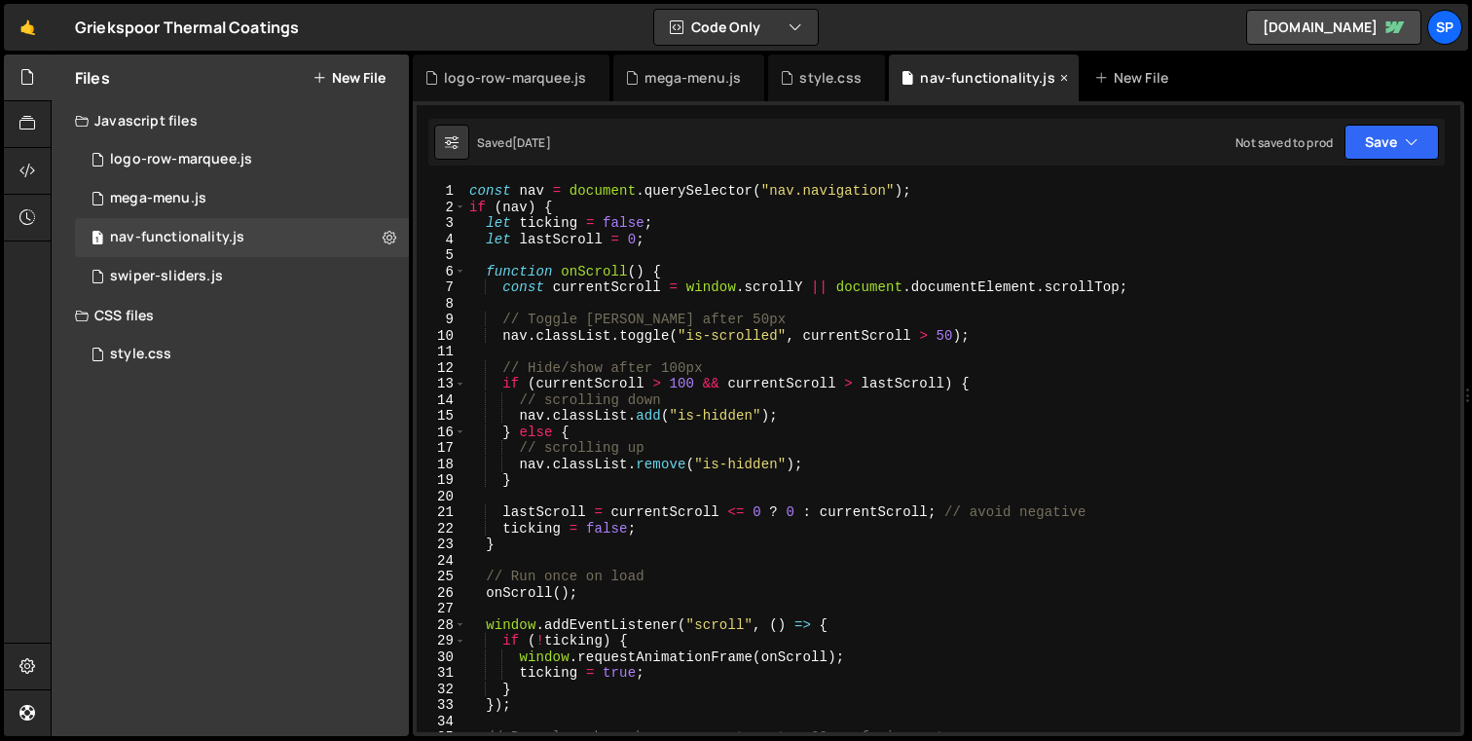
scroll to position [0, 0]
click at [512, 88] on div "logo-row-marquee.js" at bounding box center [511, 78] width 197 height 47
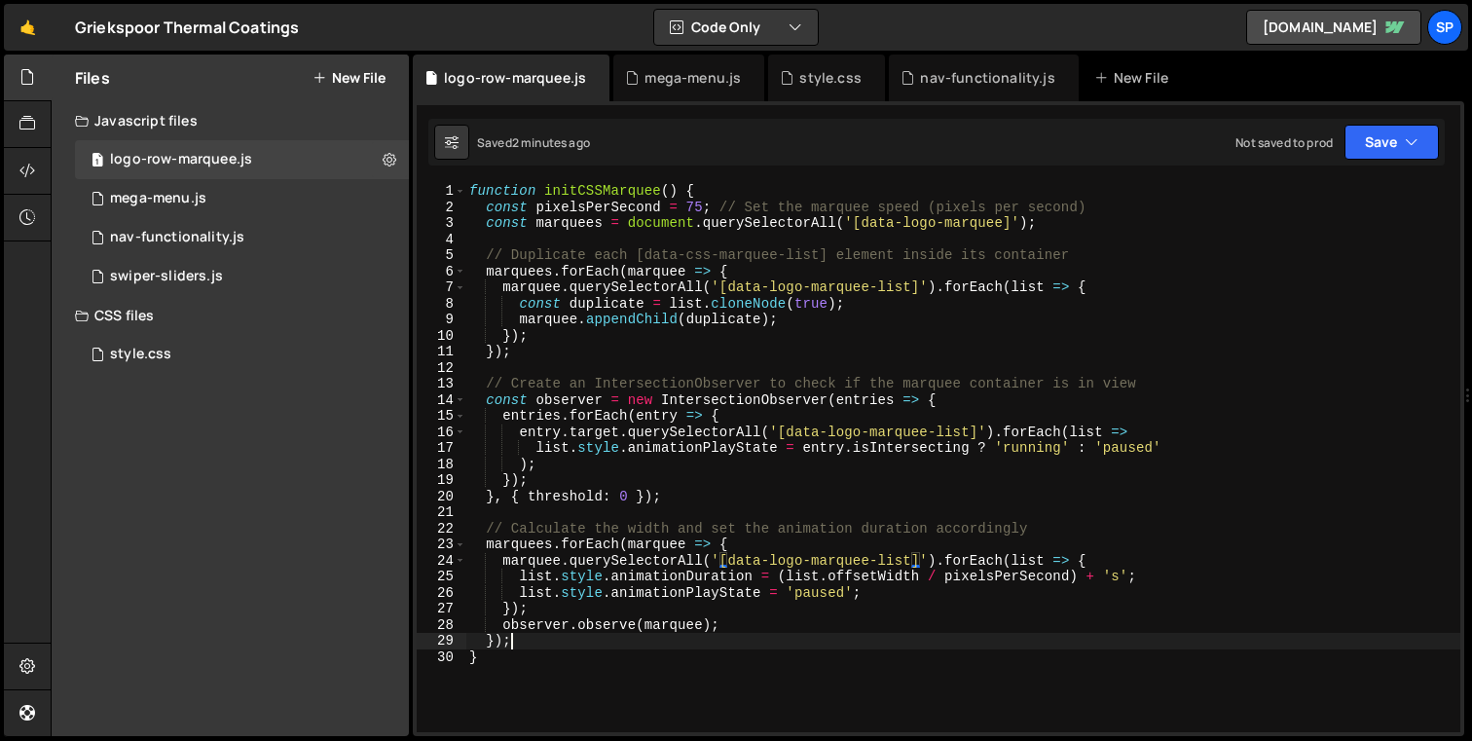
click at [799, 640] on div "function initCSSMarquee ( ) { const pixelsPerSecond = 75 ; // Set the marquee s…" at bounding box center [962, 473] width 995 height 581
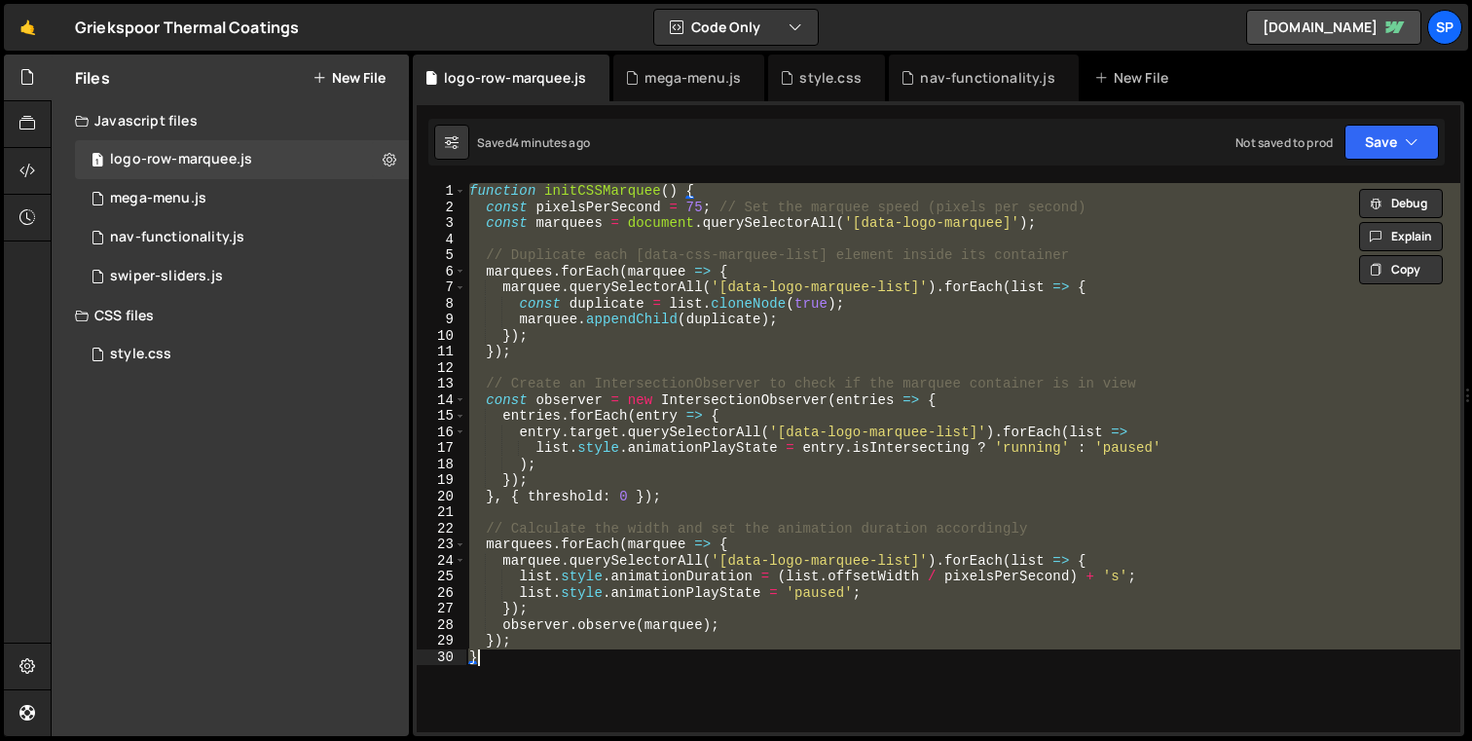
click at [904, 288] on div "function initCSSMarquee ( ) { const pixelsPerSecond = 75 ; // Set the marquee s…" at bounding box center [962, 457] width 995 height 549
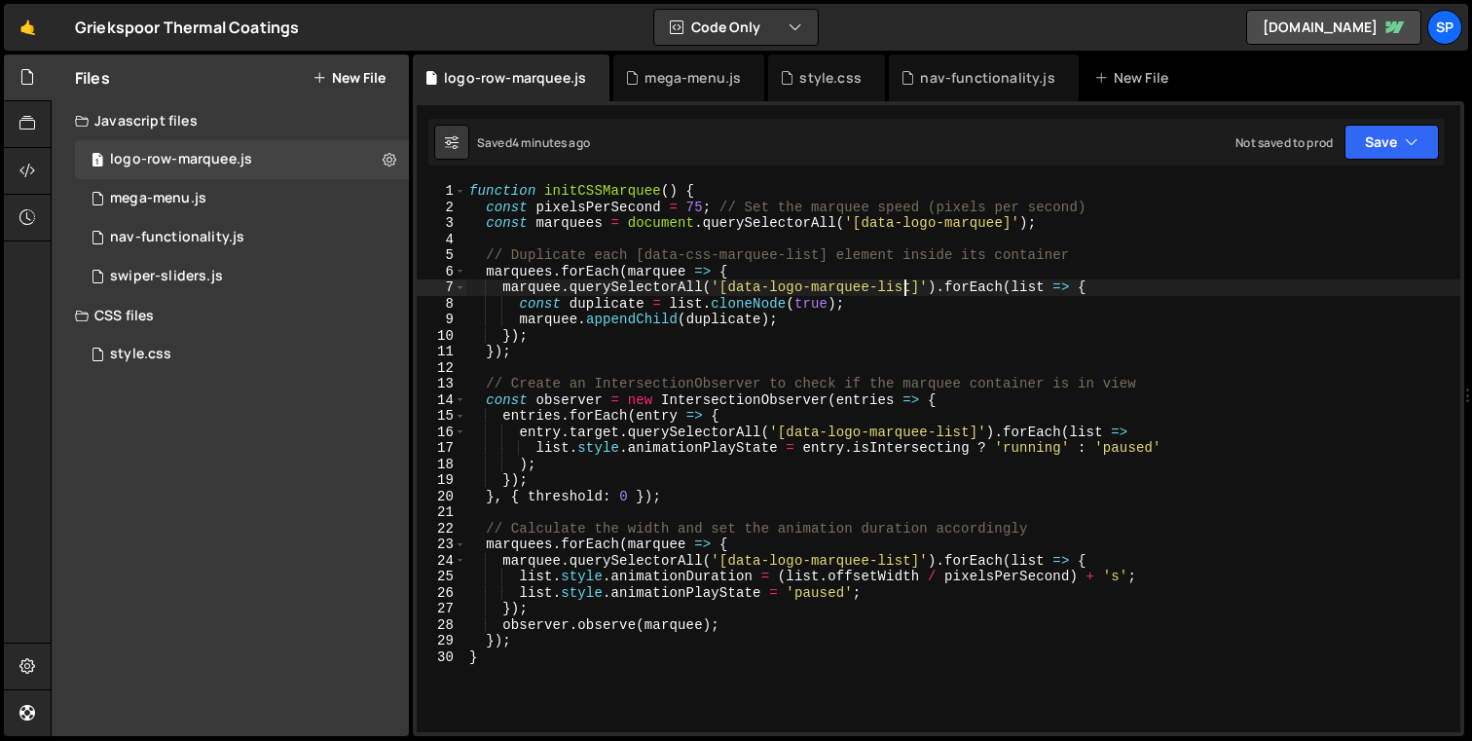
scroll to position [18, 0]
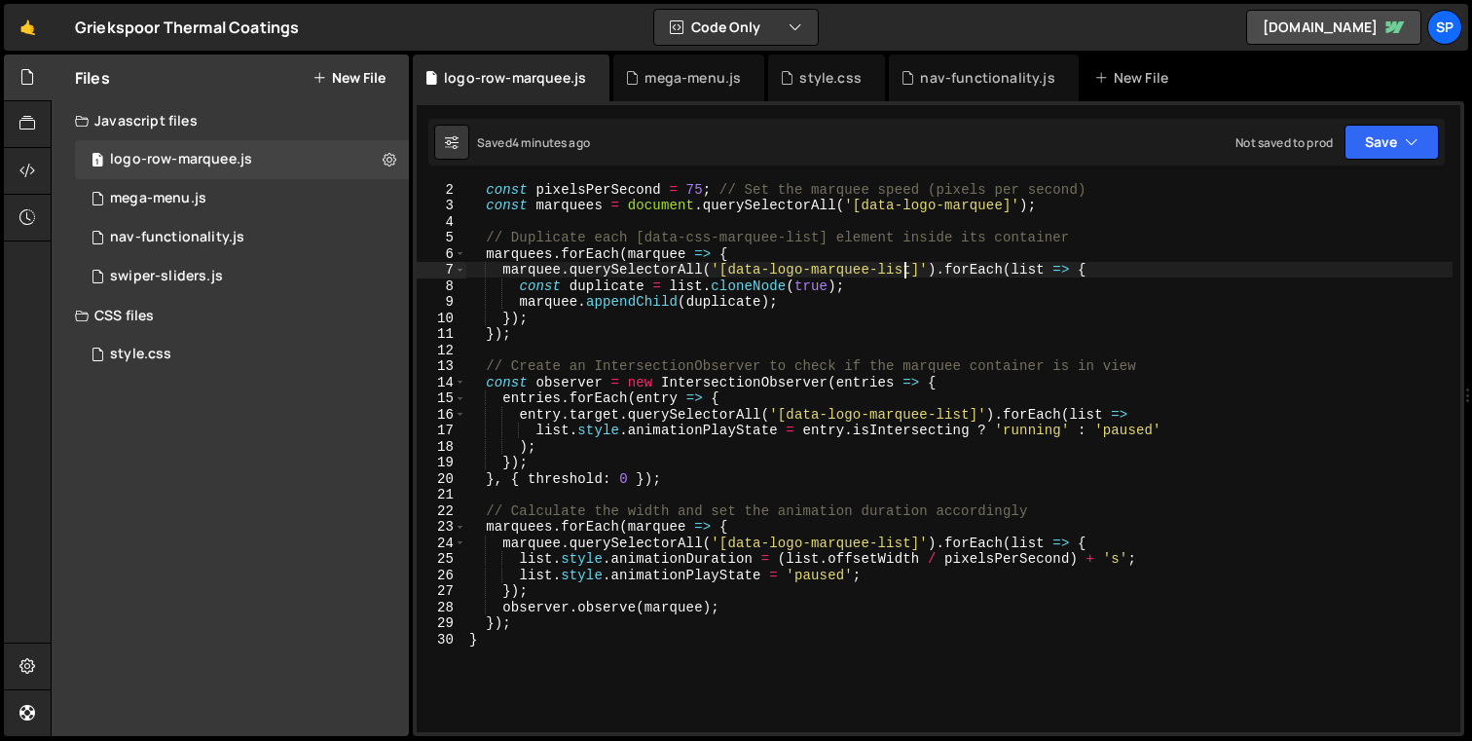
click at [503, 636] on div "const pixelsPerSecond = 75 ; // Set the marquee speed (pixels per second) const…" at bounding box center [958, 471] width 987 height 581
type textarea "}"
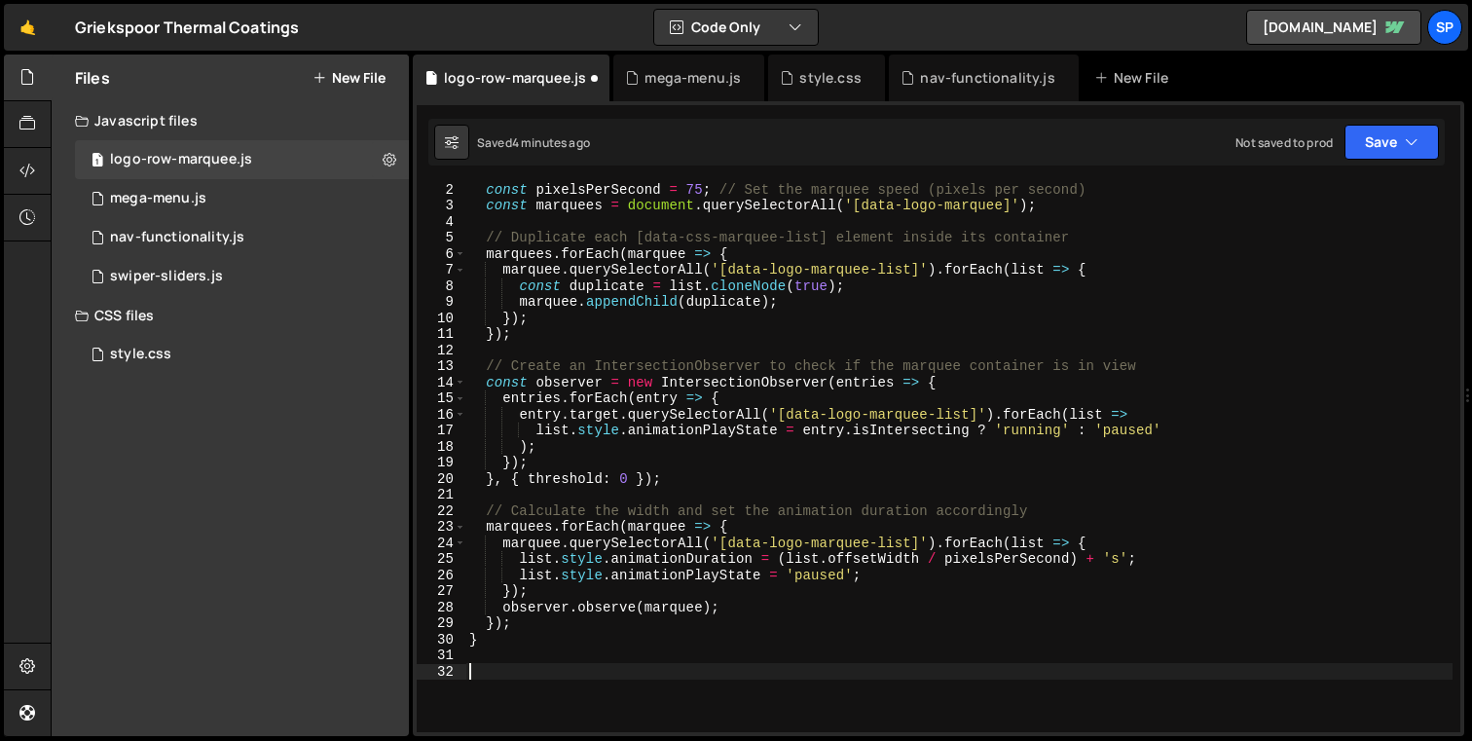
paste textarea "initCSSMarquee();"
drag, startPoint x: 486, startPoint y: 665, endPoint x: 501, endPoint y: 670, distance: 16.3
click at [486, 665] on div "const pixelsPerSecond = 75 ; // Set the marquee speed (pixels per second) const…" at bounding box center [958, 471] width 987 height 581
type textarea "initCSSMarquee();"
